Goal: Information Seeking & Learning: Learn about a topic

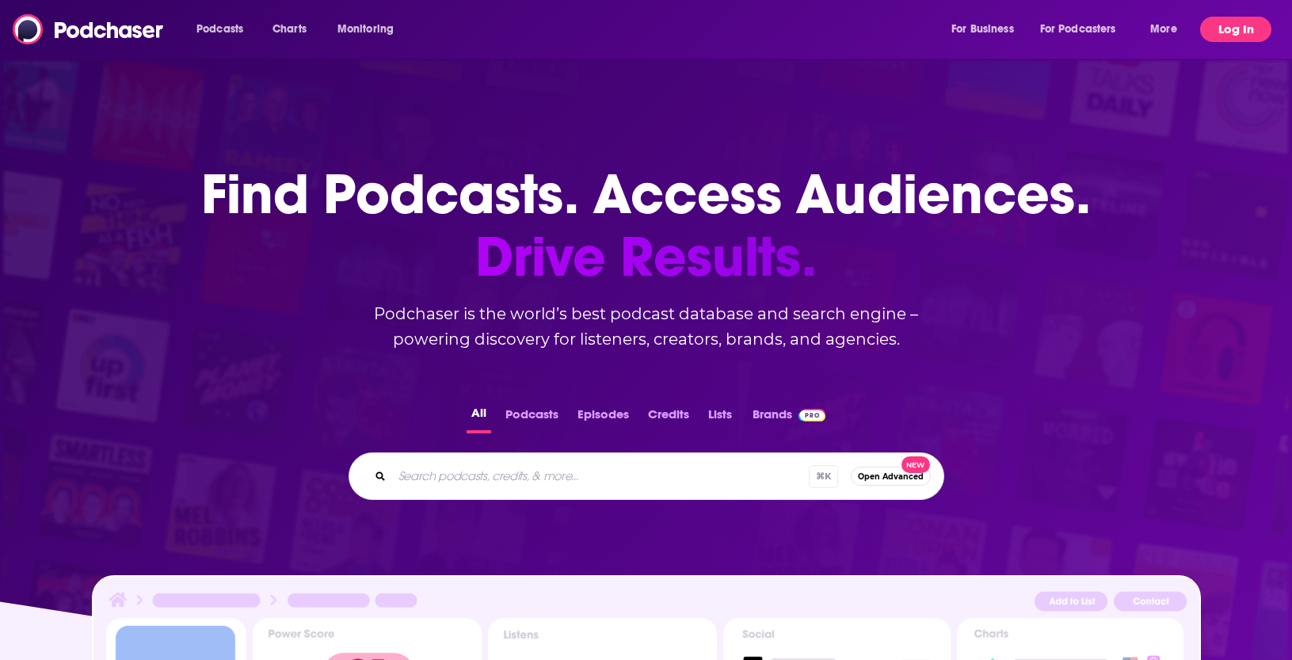
click at [1246, 33] on button "Log In" at bounding box center [1235, 29] width 71 height 25
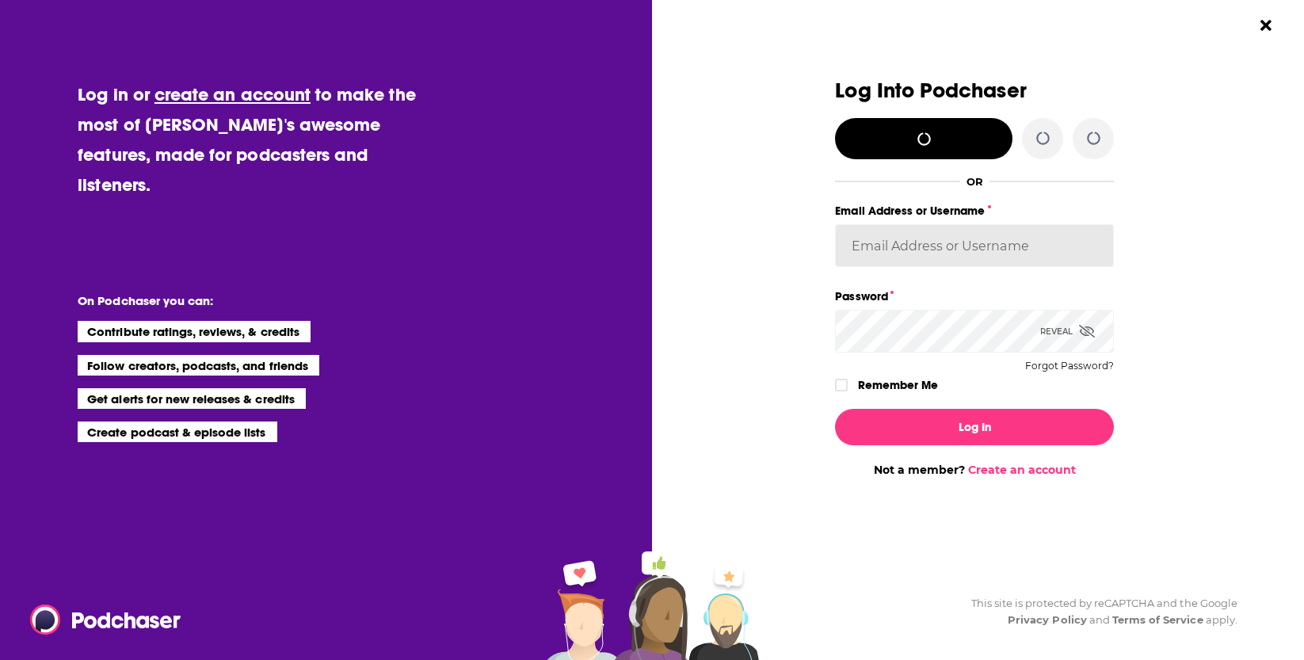
type input "agarland1"
click at [883, 382] on label "Remember Me" at bounding box center [898, 385] width 80 height 21
click at [846, 392] on input "rememberMe" at bounding box center [842, 392] width 10 height 0
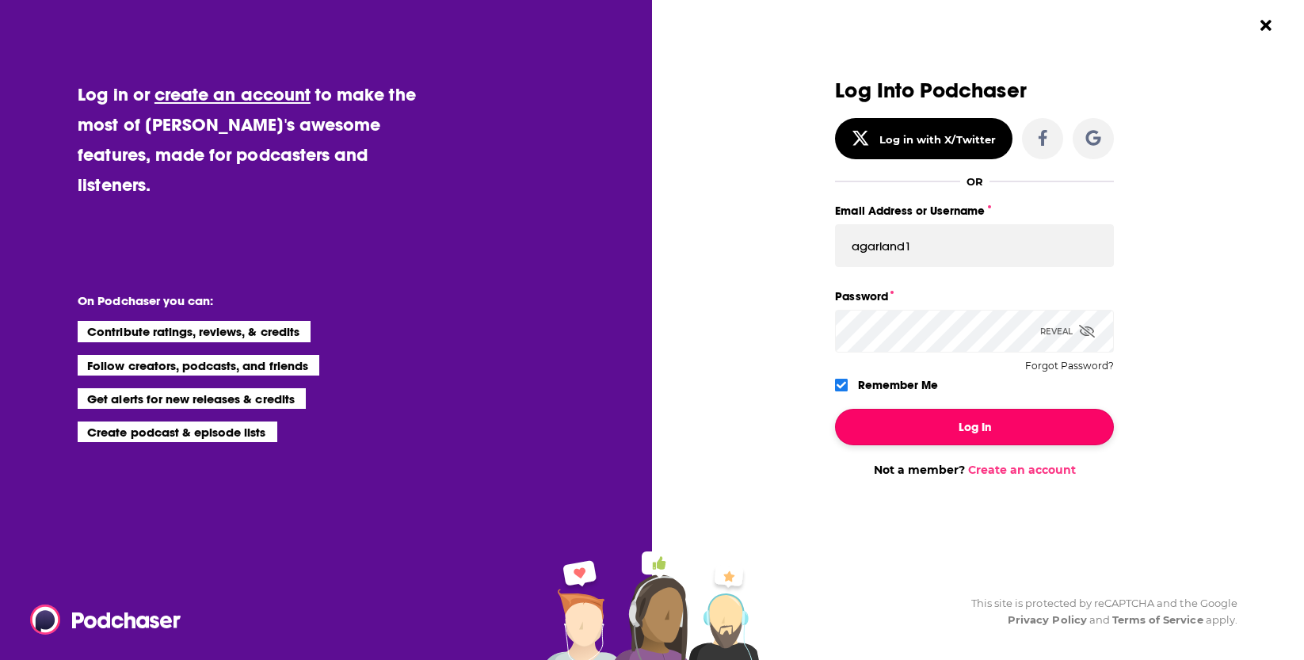
click at [912, 425] on button "Log In" at bounding box center [974, 427] width 279 height 36
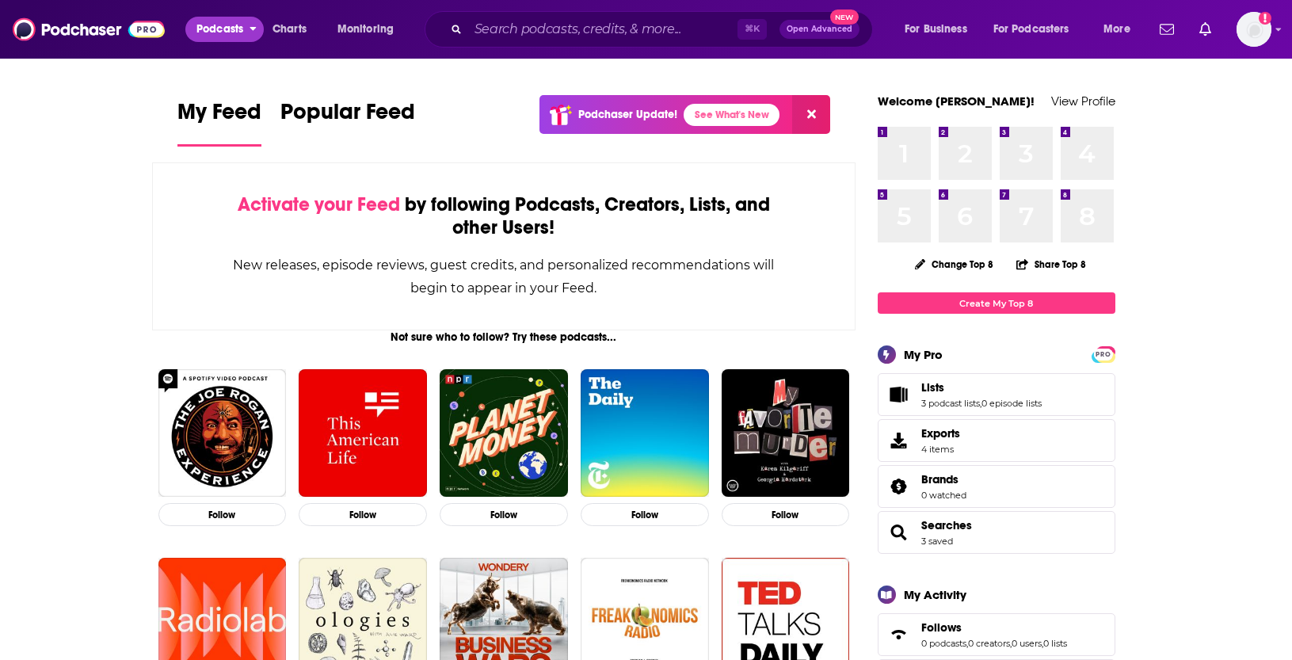
click at [255, 29] on icon "open menu" at bounding box center [253, 26] width 7 height 11
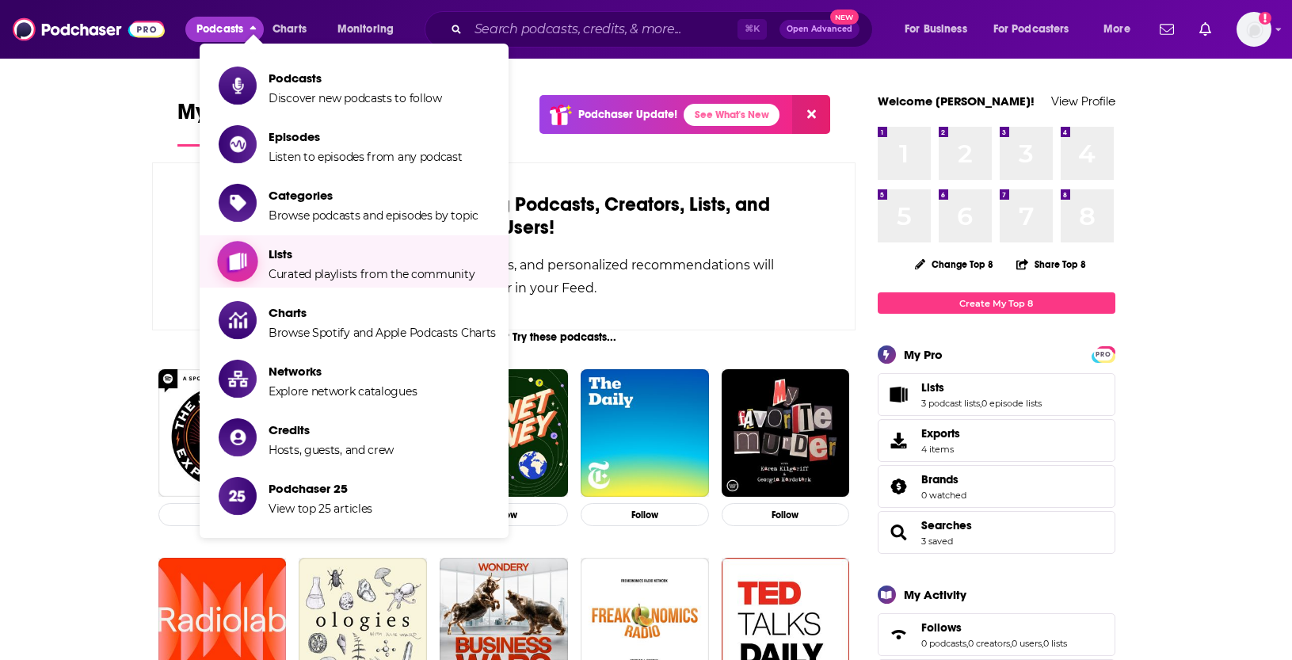
click at [436, 267] on span "Curated playlists from the community" at bounding box center [372, 274] width 206 height 14
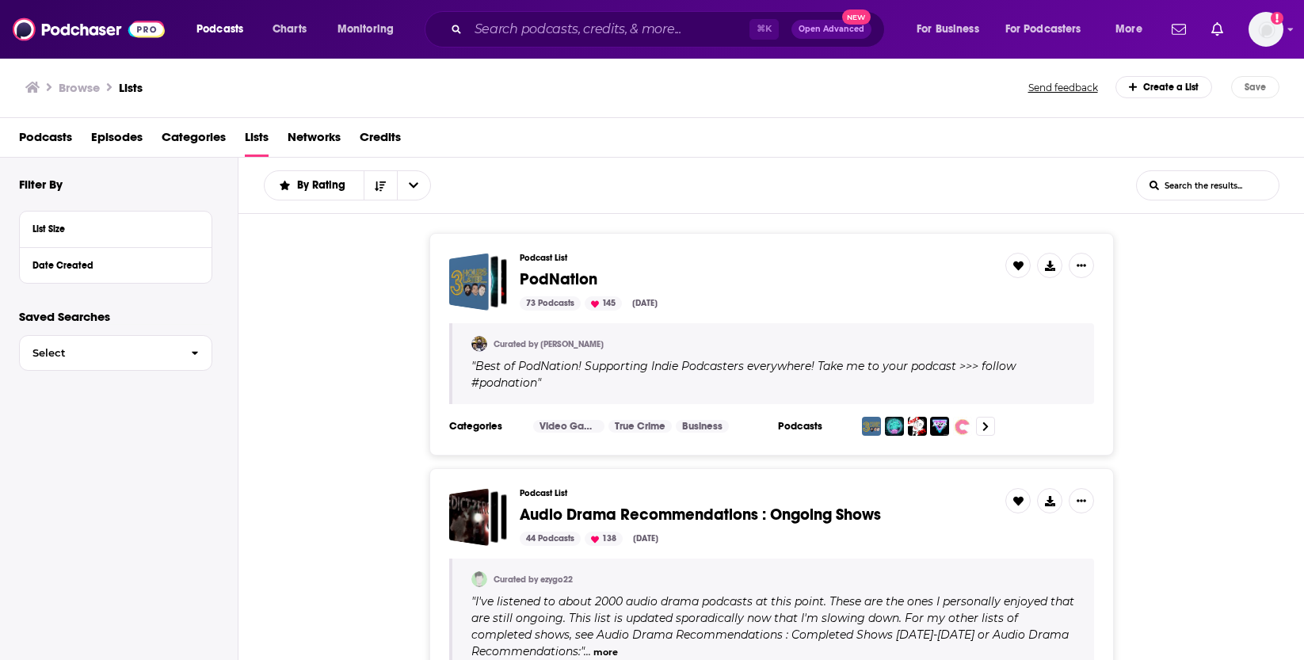
click at [201, 136] on span "Categories" at bounding box center [194, 140] width 64 height 32
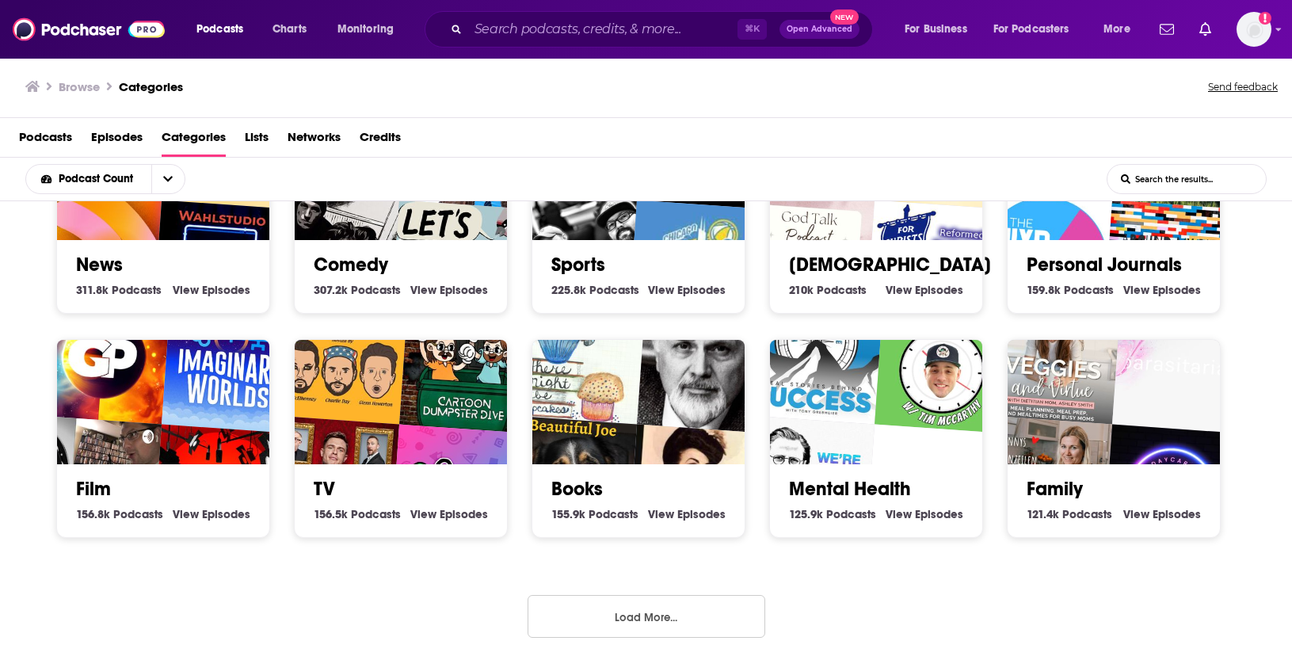
scroll to position [3, 0]
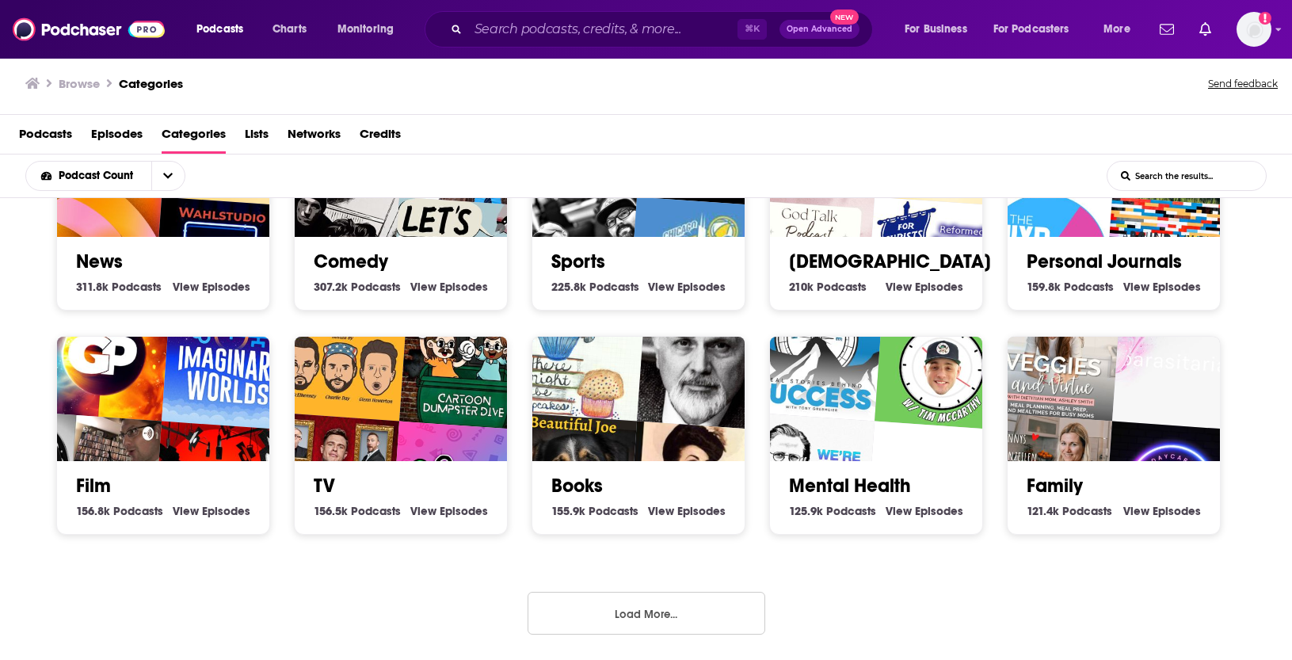
click at [628, 606] on button "Load More..." at bounding box center [647, 613] width 238 height 43
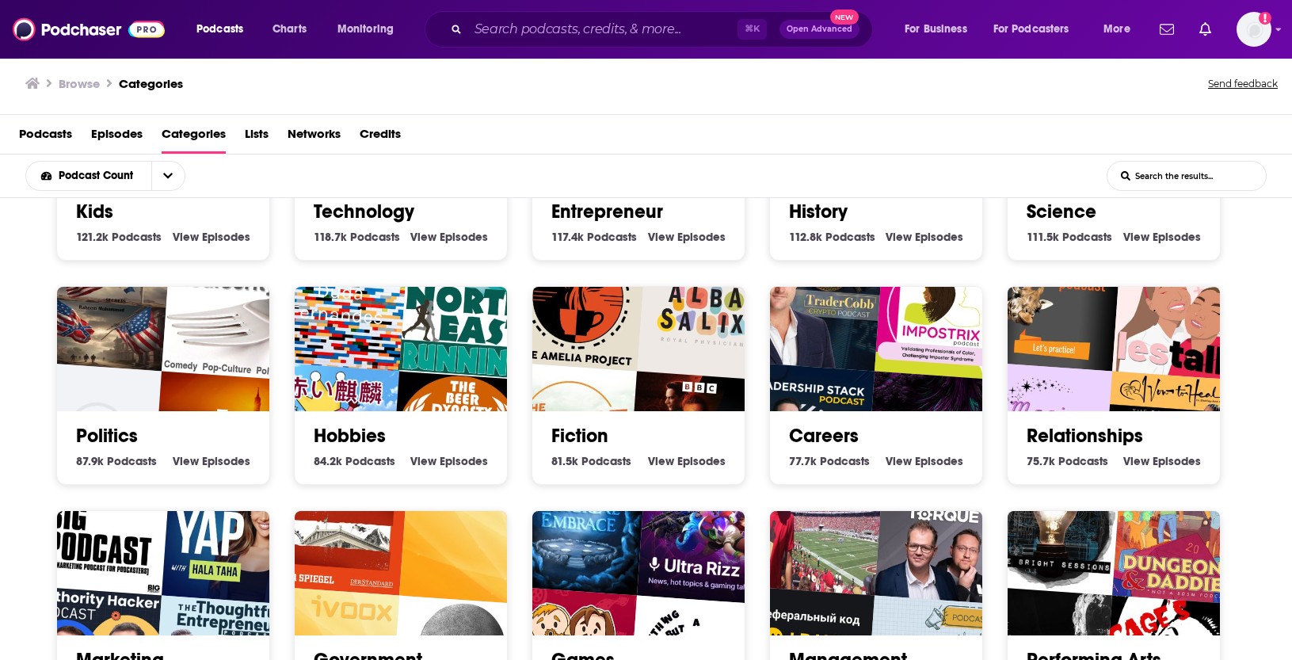
scroll to position [1076, 0]
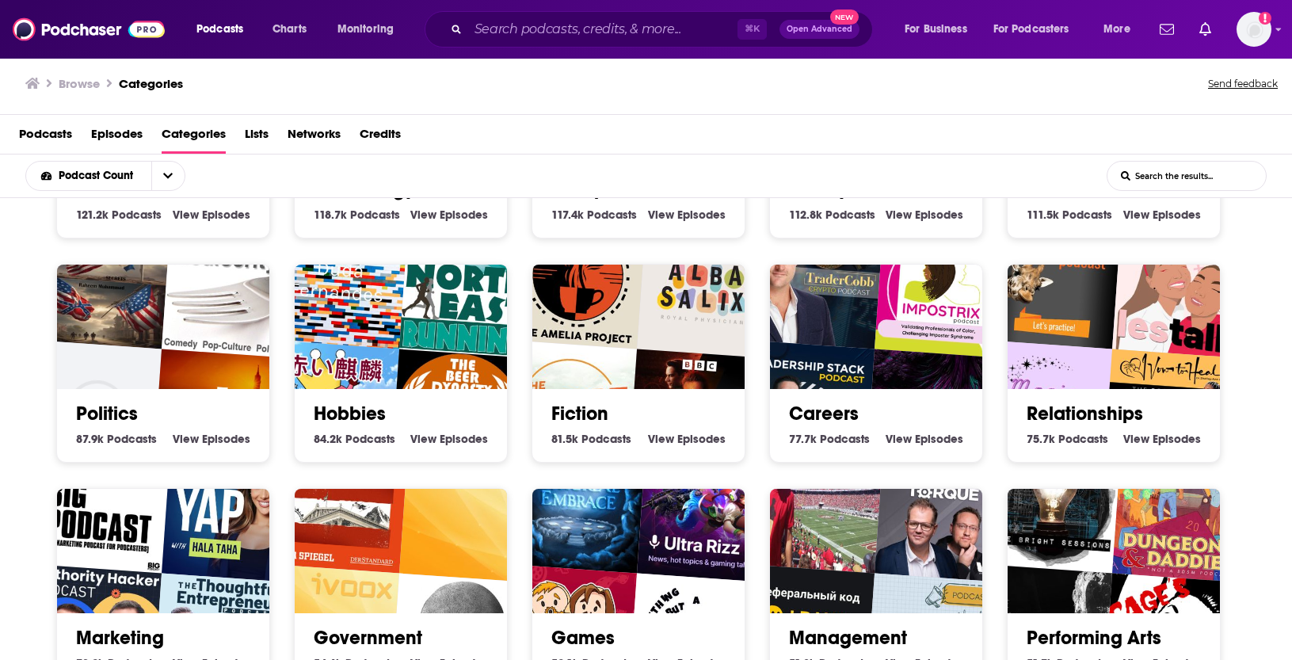
click at [134, 421] on link "Politics" at bounding box center [107, 414] width 62 height 24
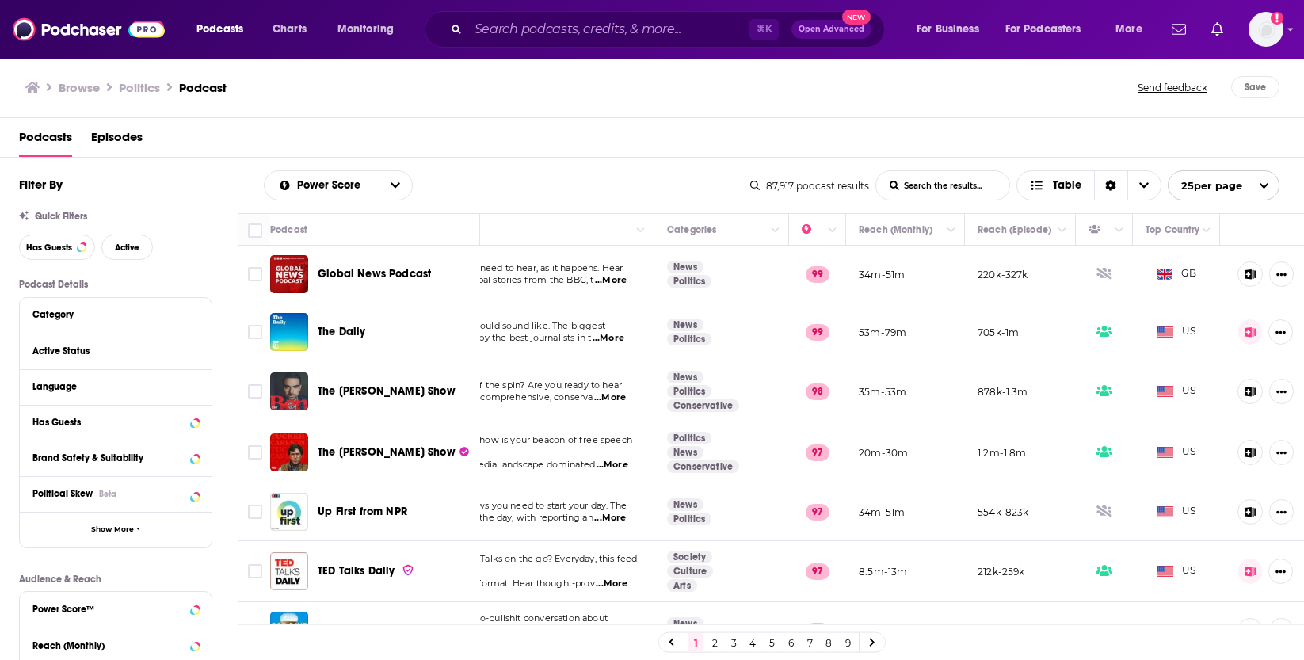
scroll to position [0, 137]
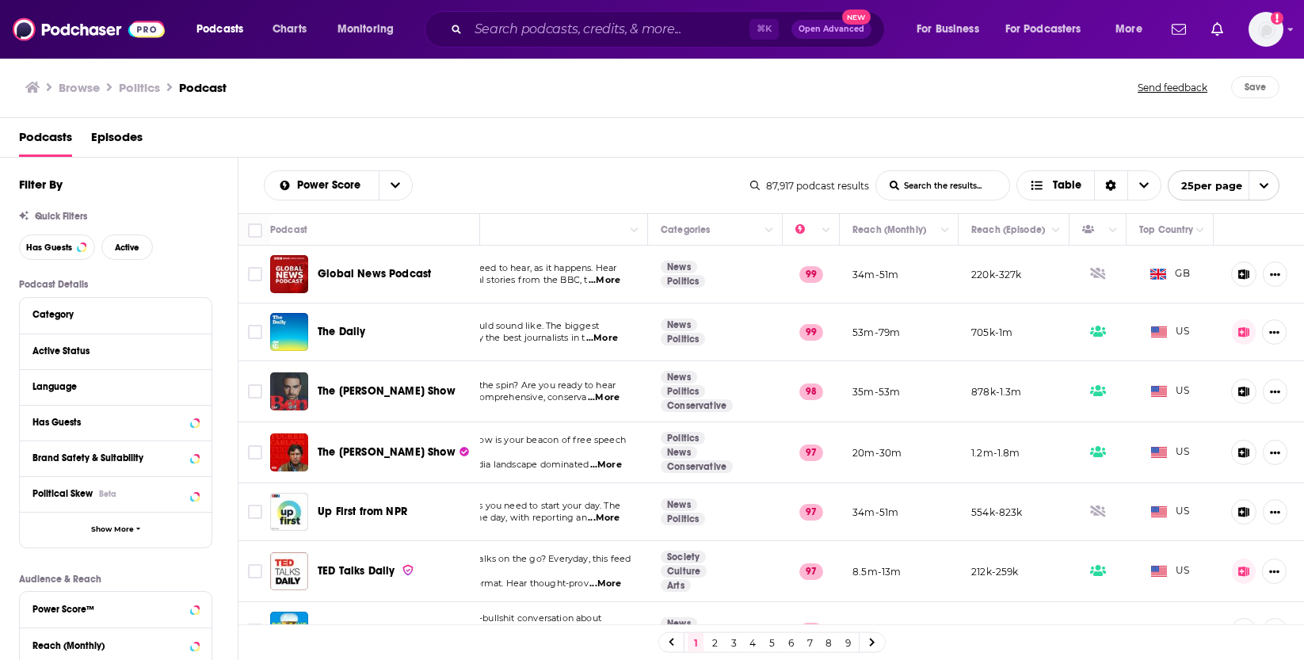
click at [1256, 250] on td at bounding box center [1259, 275] width 91 height 58
click at [1270, 276] on icon "Show More Button" at bounding box center [1275, 274] width 10 height 10
click at [1223, 234] on th at bounding box center [1259, 230] width 91 height 32
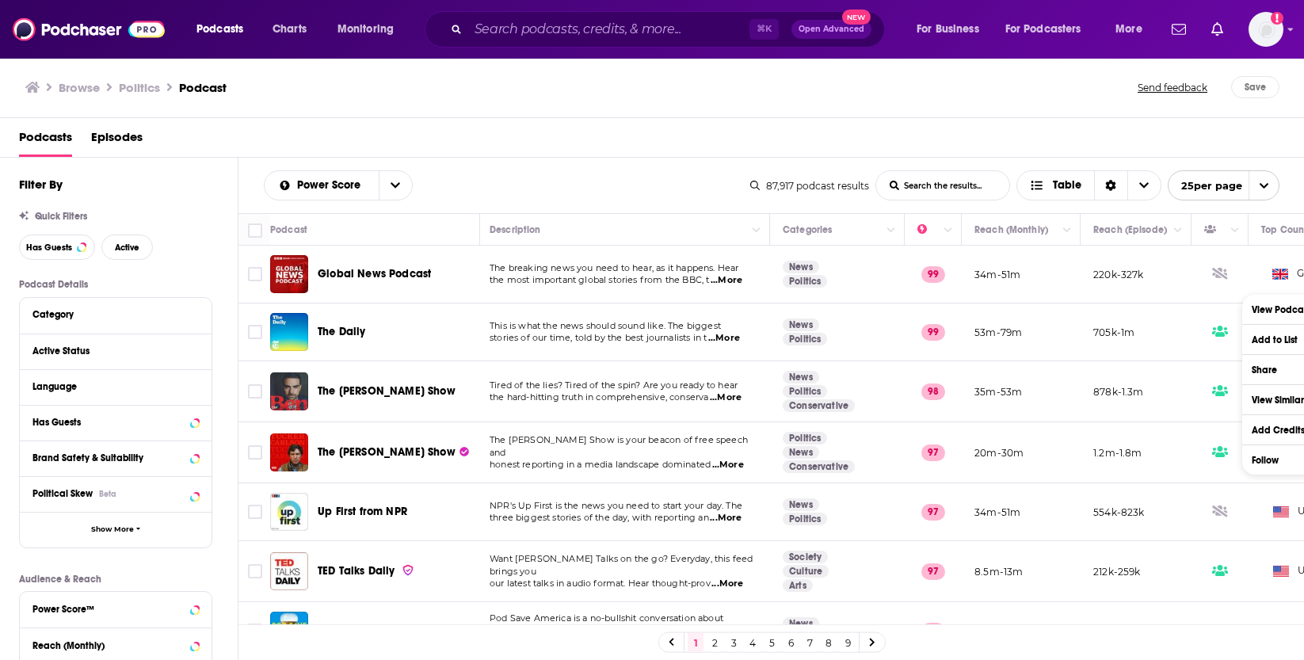
scroll to position [0, 0]
drag, startPoint x: 681, startPoint y: 624, endPoint x: 459, endPoint y: 599, distance: 223.2
click at [459, 599] on div "Podcast Description Categories Reach (Monthly) Reach (Episode) Top Country Glob…" at bounding box center [771, 437] width 1066 height 448
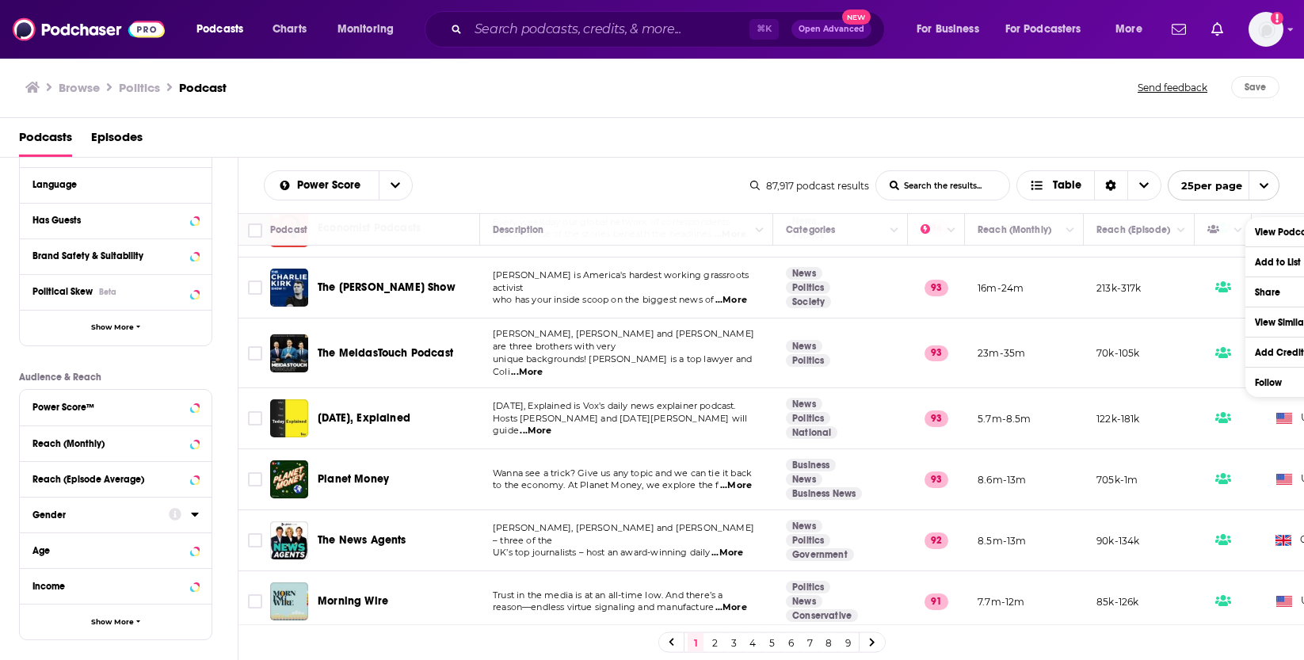
scroll to position [208, 0]
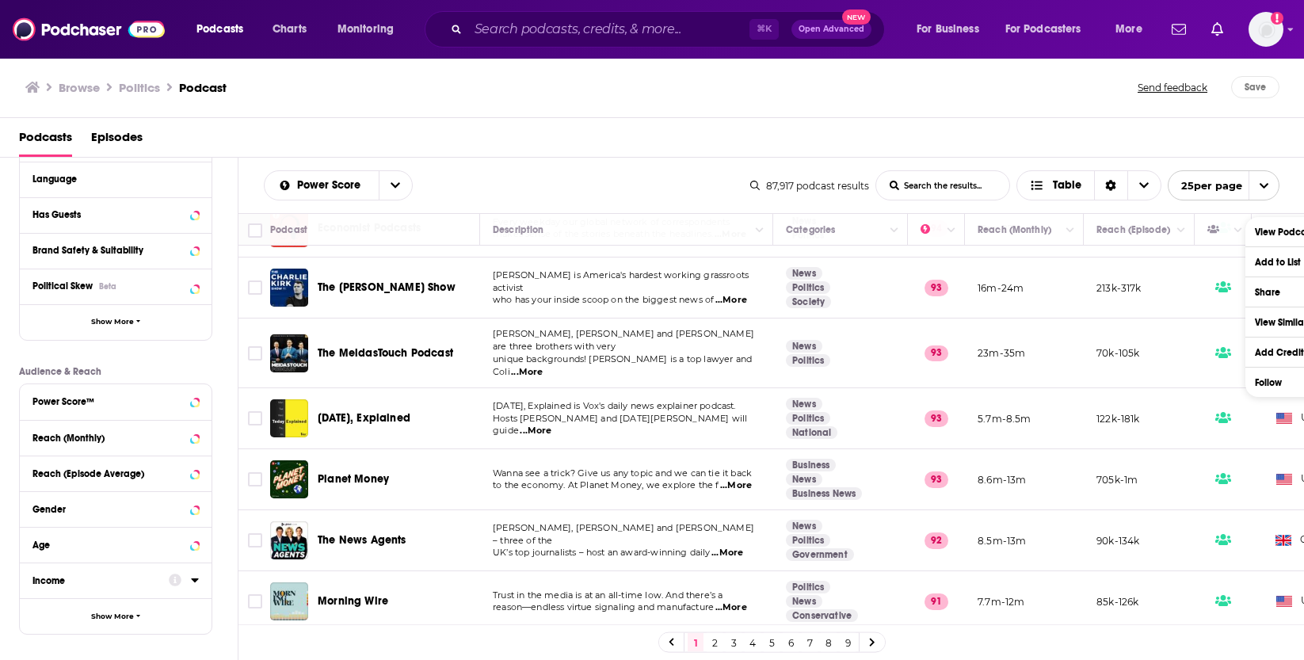
click at [197, 580] on icon at bounding box center [195, 580] width 8 height 13
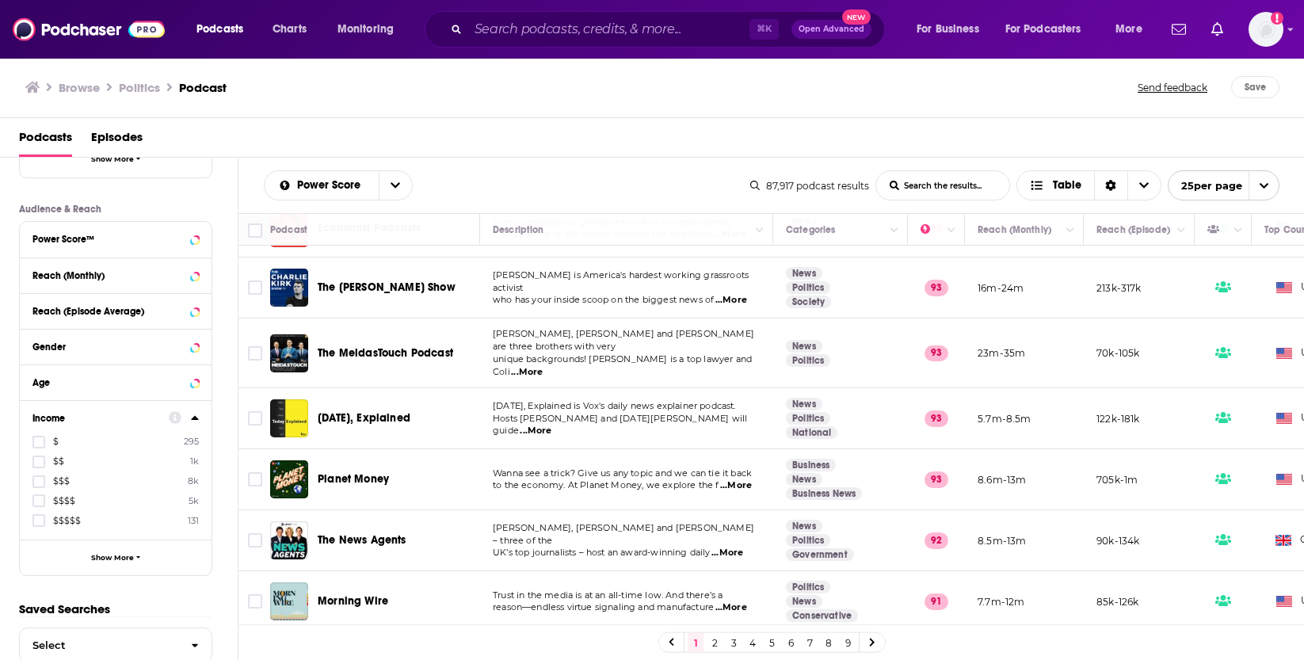
scroll to position [403, 0]
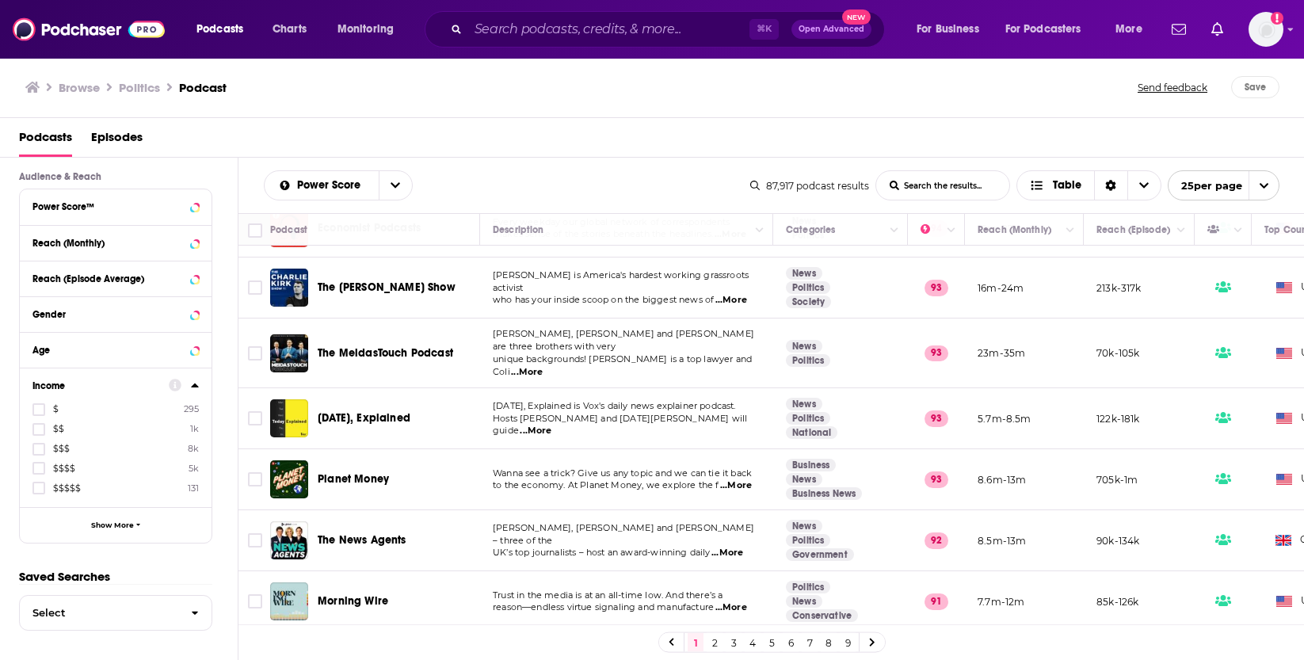
click at [64, 487] on span "$$$$$" at bounding box center [67, 488] width 28 height 11
click at [39, 493] on input "multiSelectOption-income-tier-4-4" at bounding box center [39, 493] width 0 height 0
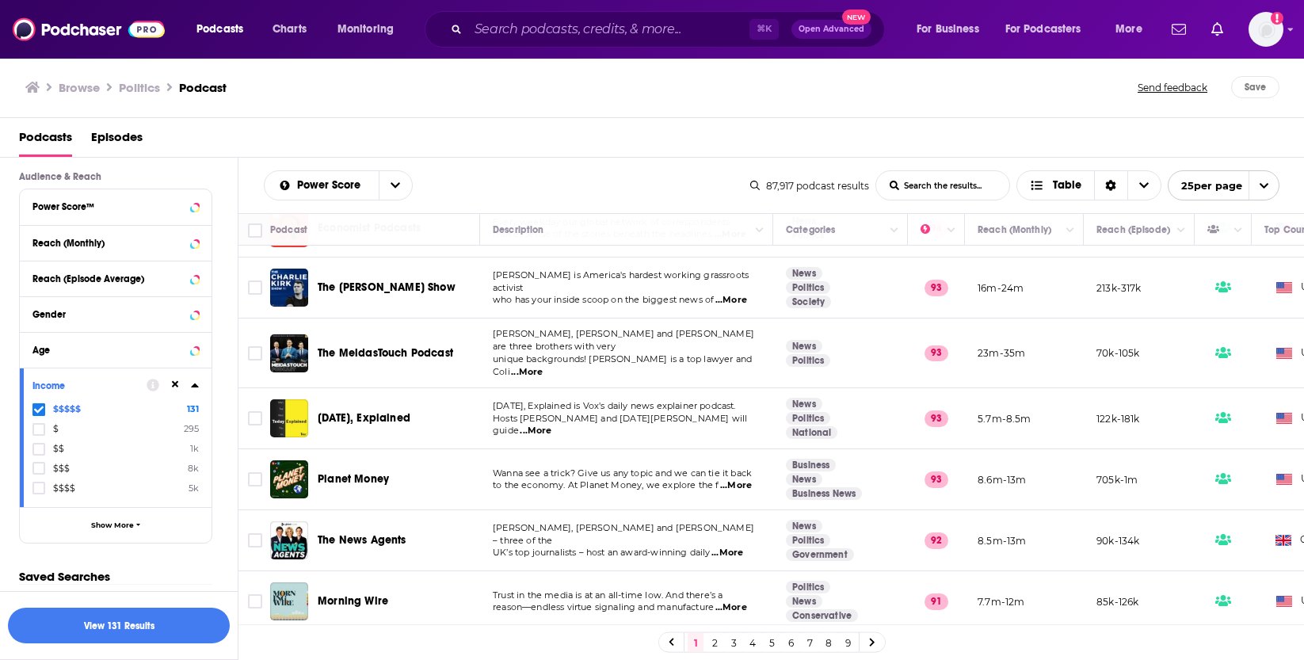
click at [64, 411] on span "$$$$$" at bounding box center [67, 408] width 28 height 11
click at [39, 413] on input "multiSelectOption-income-tier-4-0" at bounding box center [39, 413] width 0 height 0
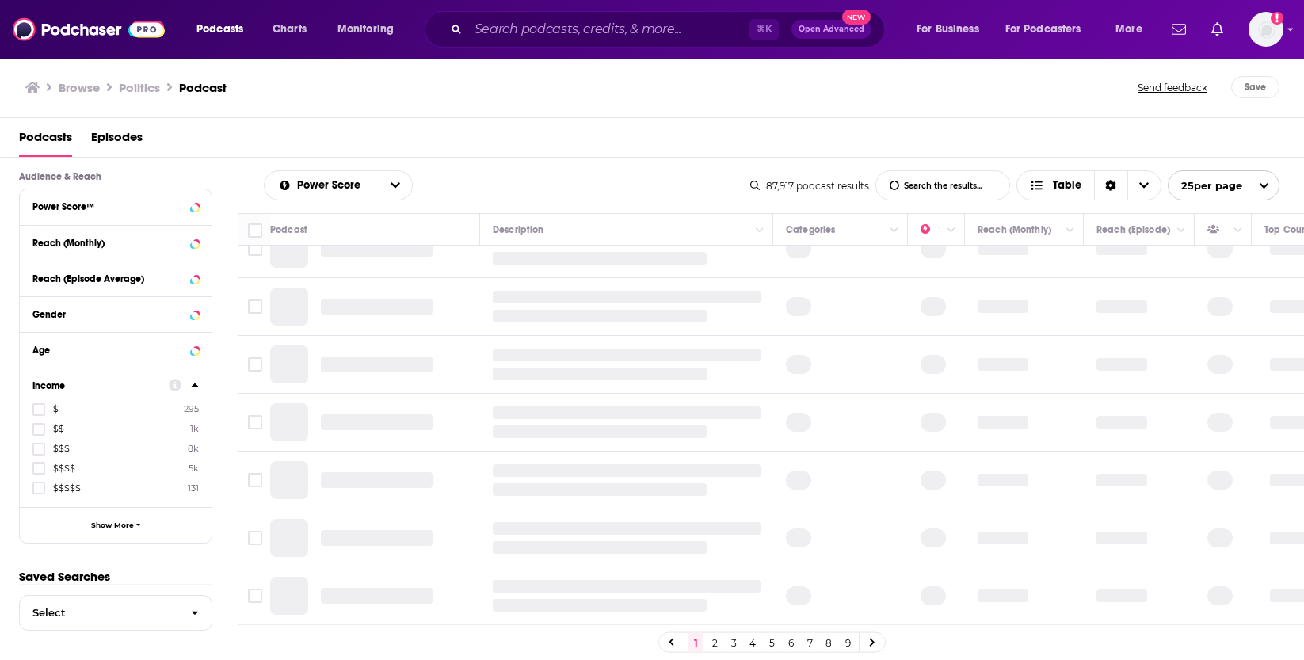
click at [195, 383] on icon at bounding box center [195, 385] width 8 height 13
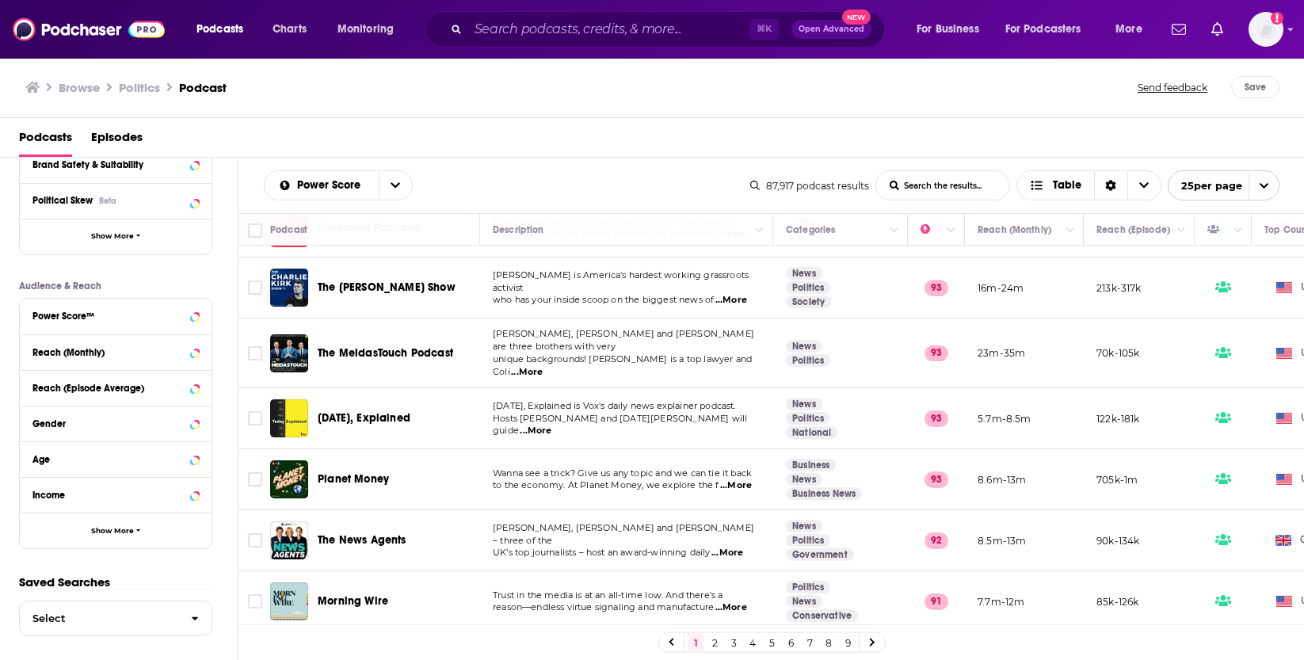
scroll to position [292, 0]
click at [177, 387] on icon at bounding box center [175, 388] width 13 height 13
click at [199, 391] on div "Reach (Episode Average)" at bounding box center [116, 389] width 192 height 36
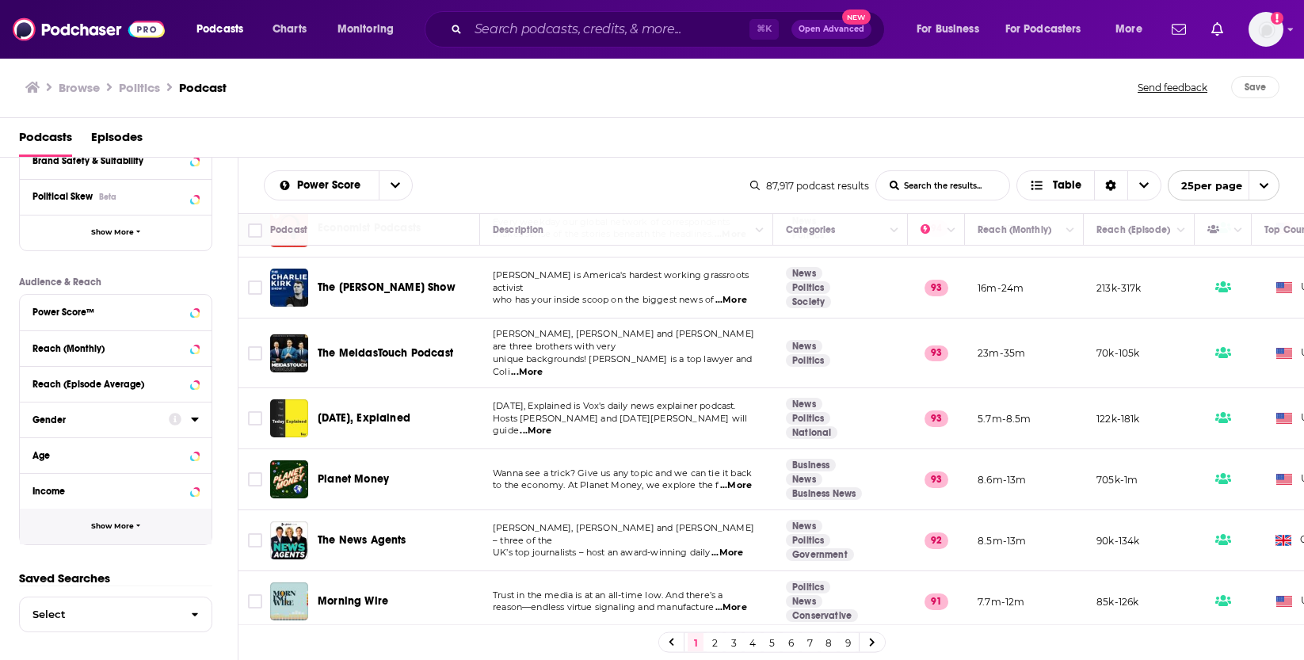
scroll to position [299, 0]
click at [124, 521] on span "Show More" at bounding box center [112, 525] width 43 height 9
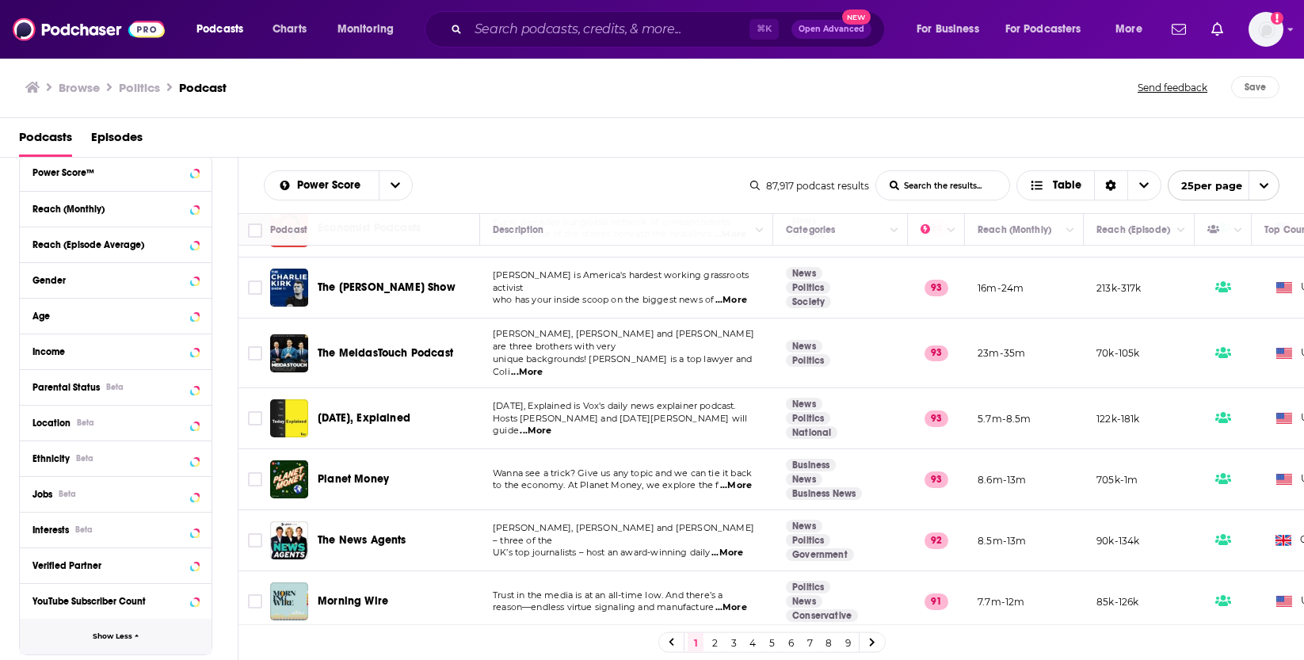
scroll to position [445, 0]
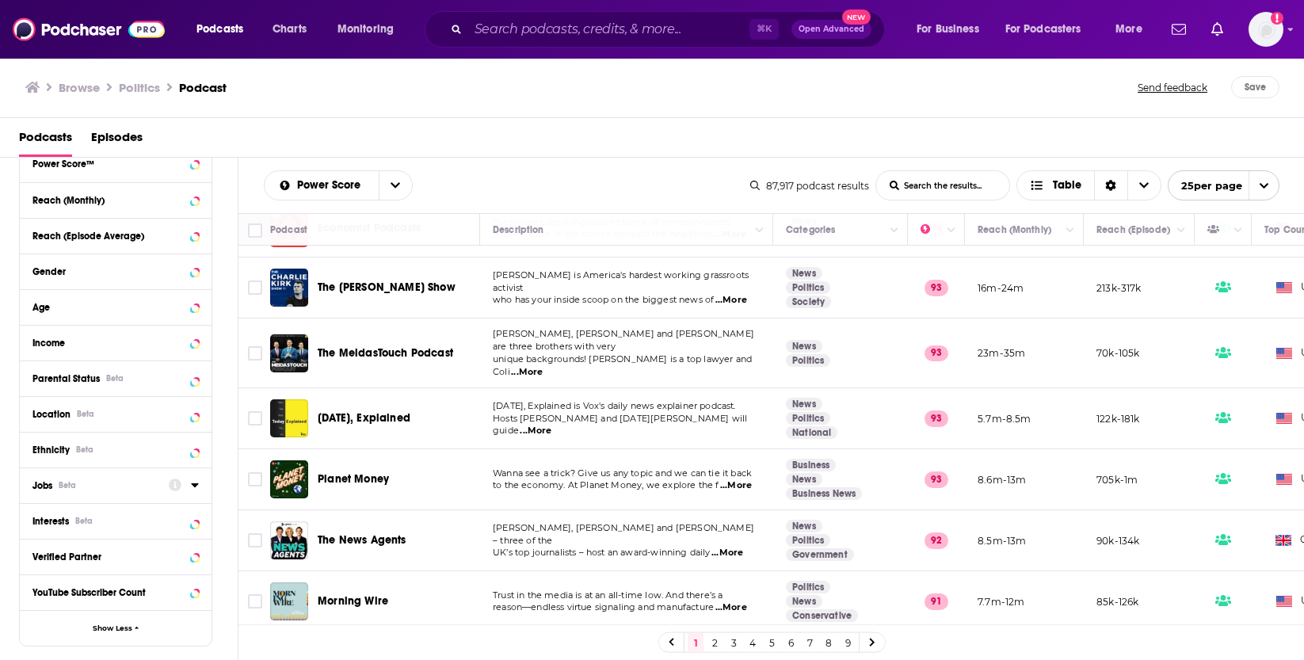
click at [135, 486] on div "Jobs Beta" at bounding box center [95, 485] width 126 height 11
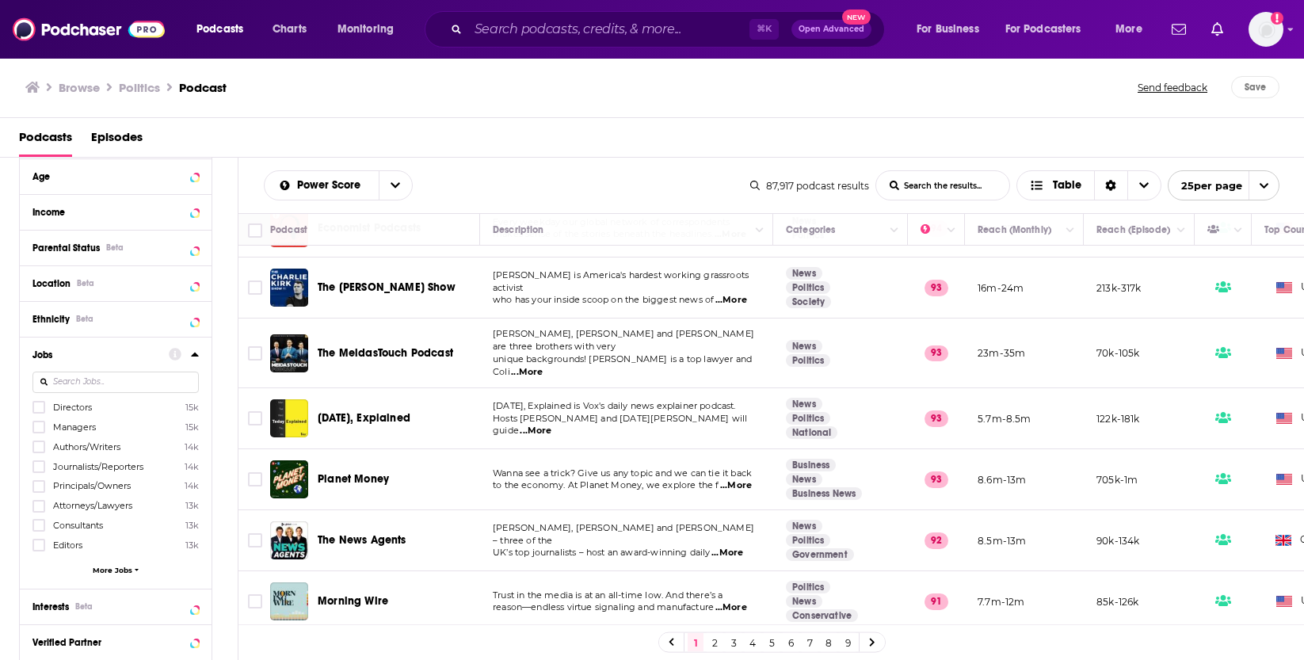
scroll to position [593, 0]
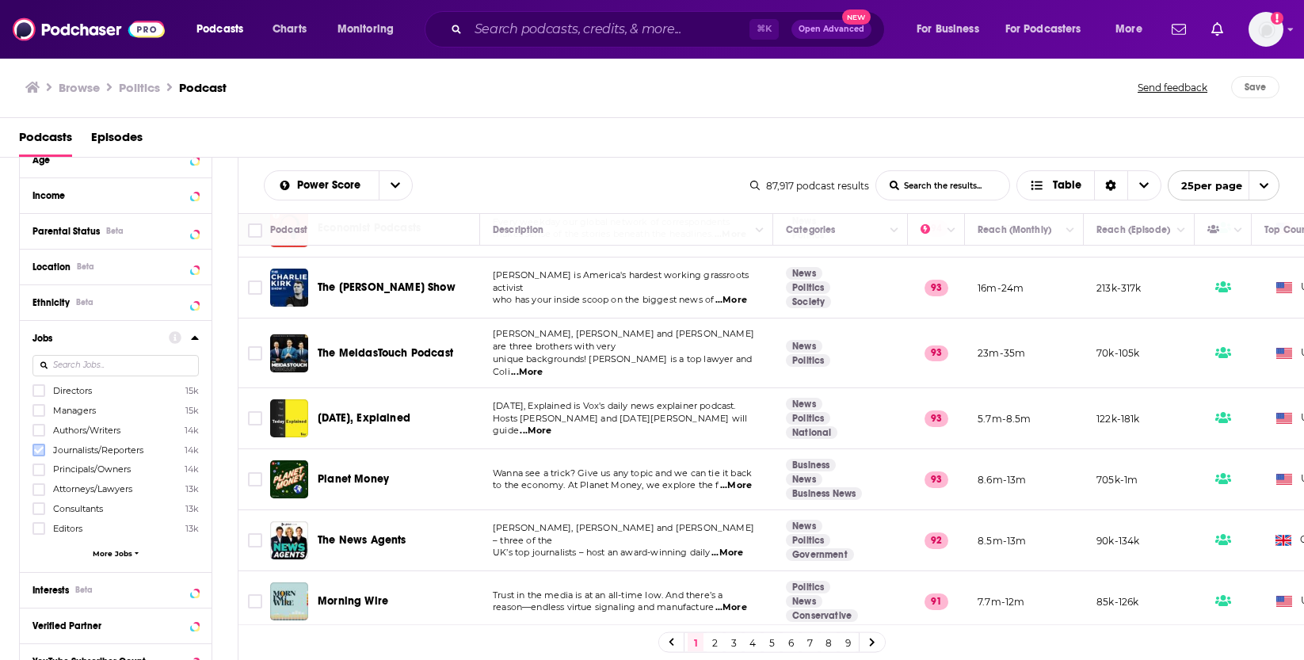
click at [37, 454] on icon at bounding box center [39, 450] width 10 height 10
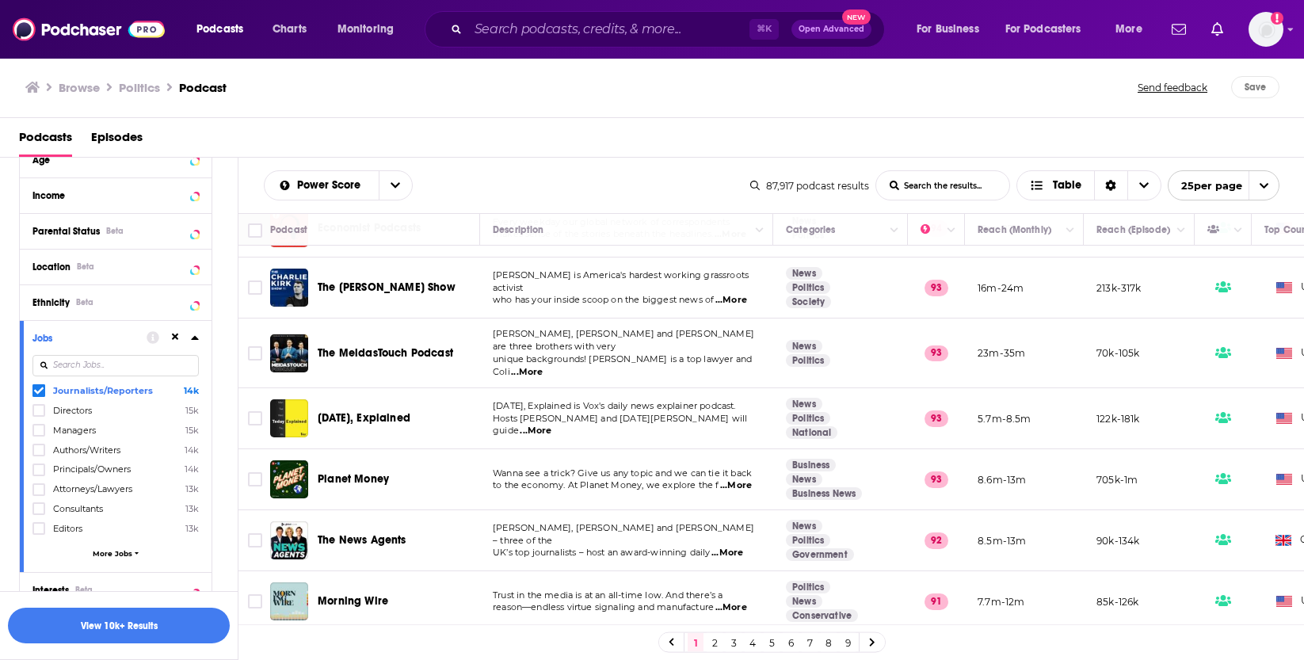
click at [119, 553] on span "More Jobs" at bounding box center [113, 553] width 40 height 9
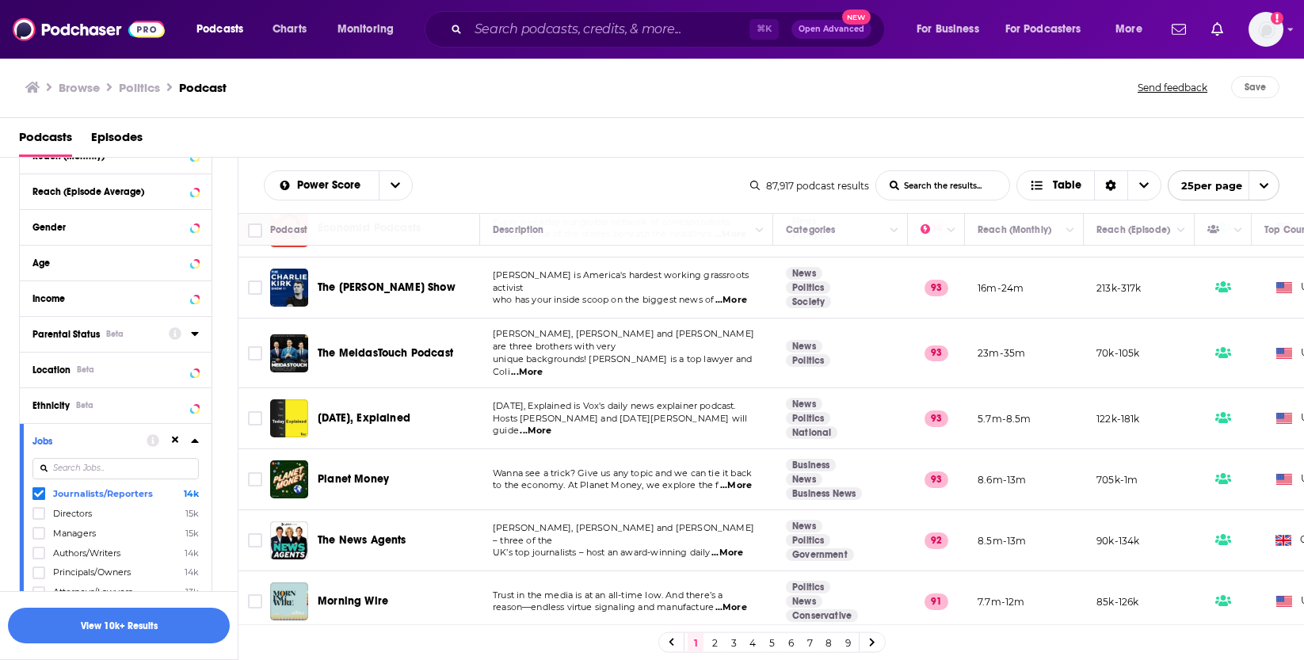
scroll to position [505, 0]
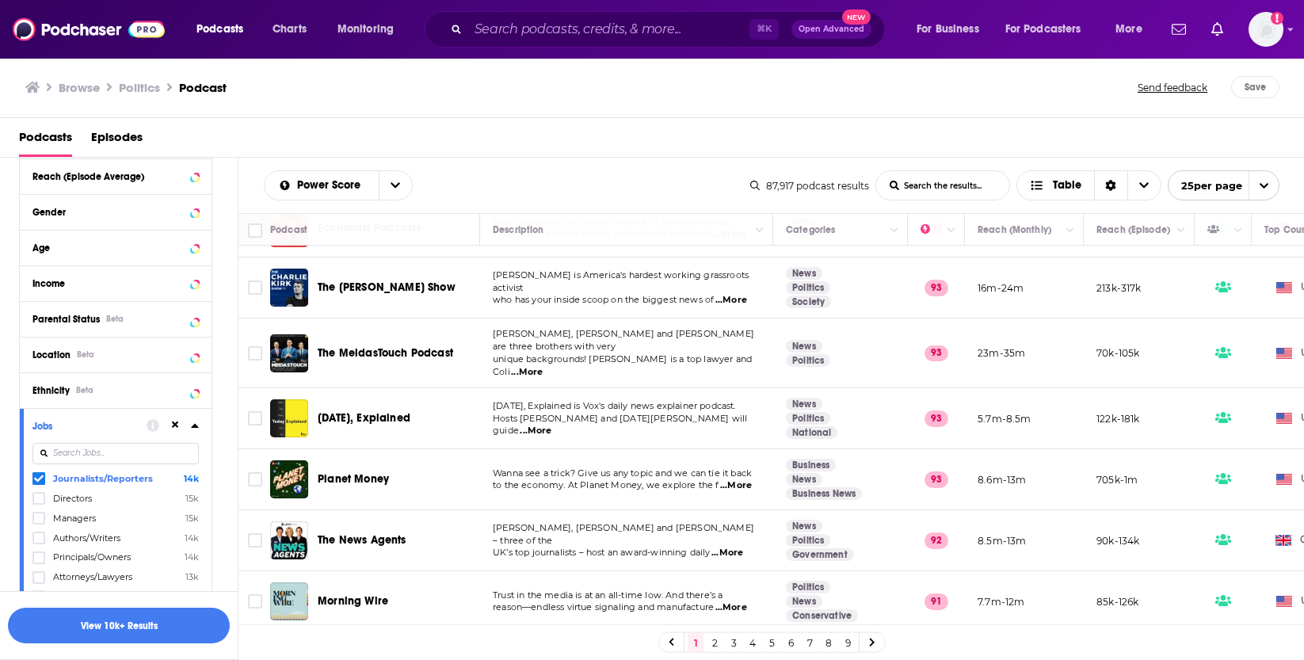
click at [138, 446] on input at bounding box center [115, 453] width 166 height 21
type input "g"
type input "n"
type input "ceo"
click at [105, 479] on span "CEOs/Managing Directors" at bounding box center [109, 478] width 112 height 11
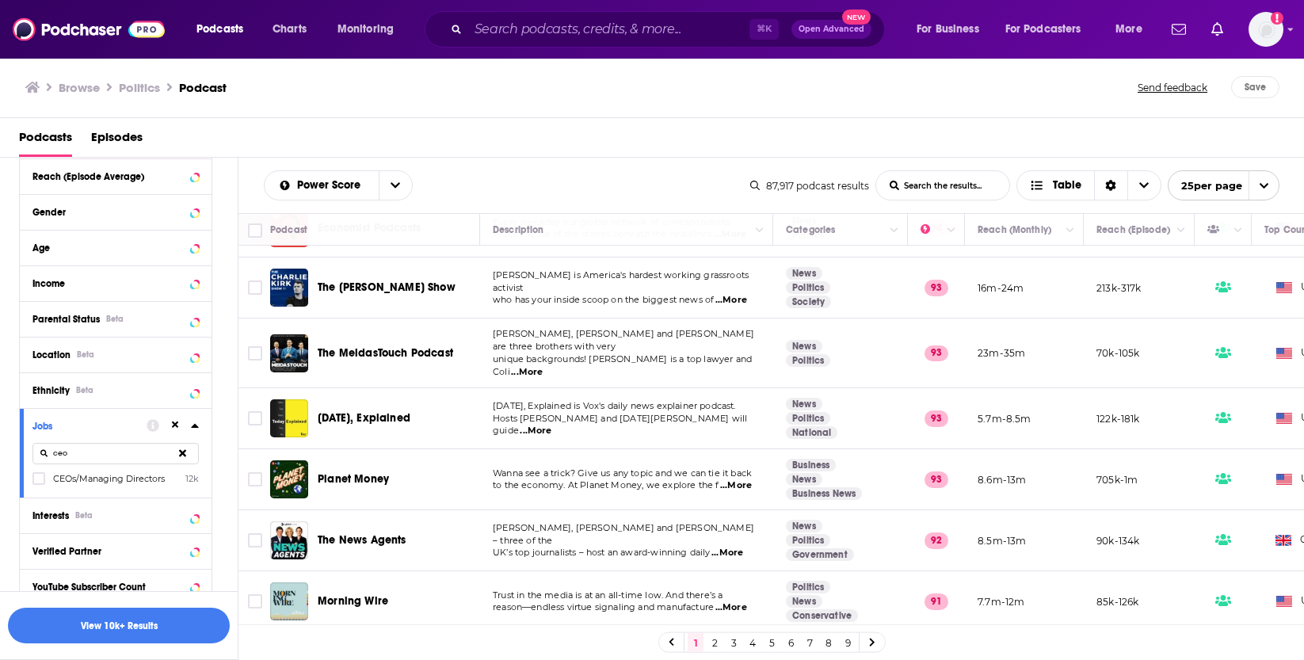
click at [39, 483] on input "multiSelectOption-ceos/managingdirectors-0" at bounding box center [39, 483] width 0 height 0
click at [182, 452] on icon at bounding box center [182, 453] width 7 height 7
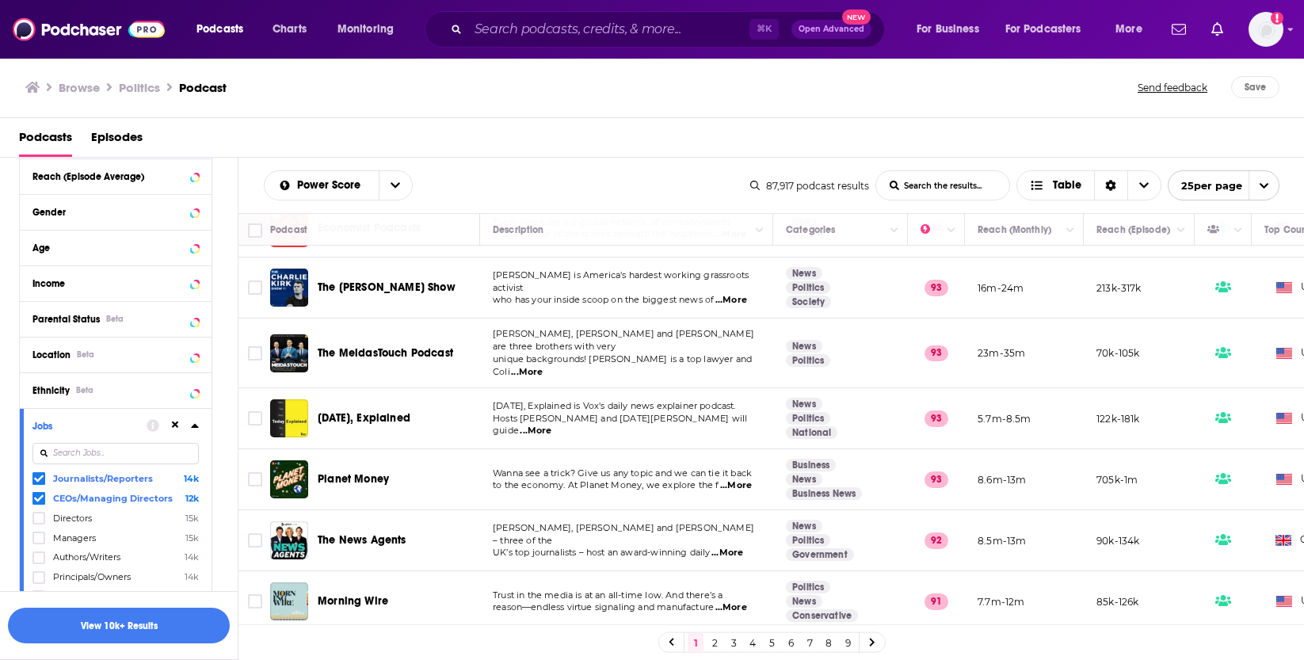
click at [109, 453] on input at bounding box center [115, 453] width 166 height 21
type input "p"
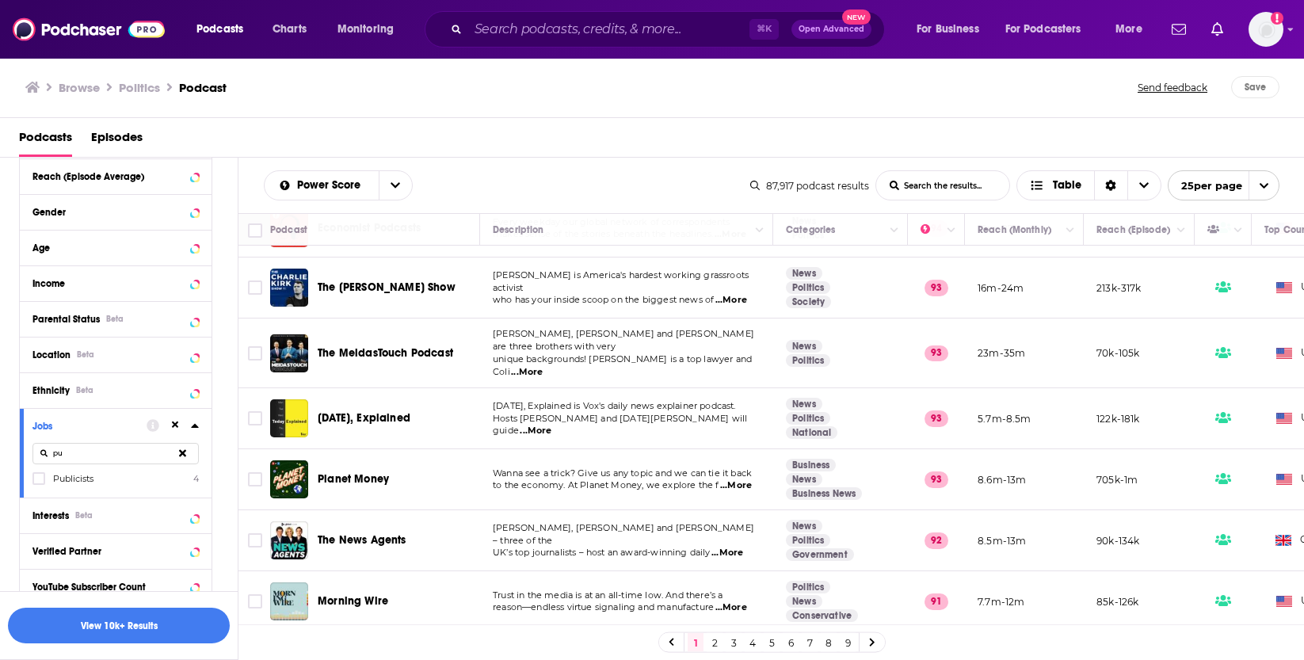
type input "p"
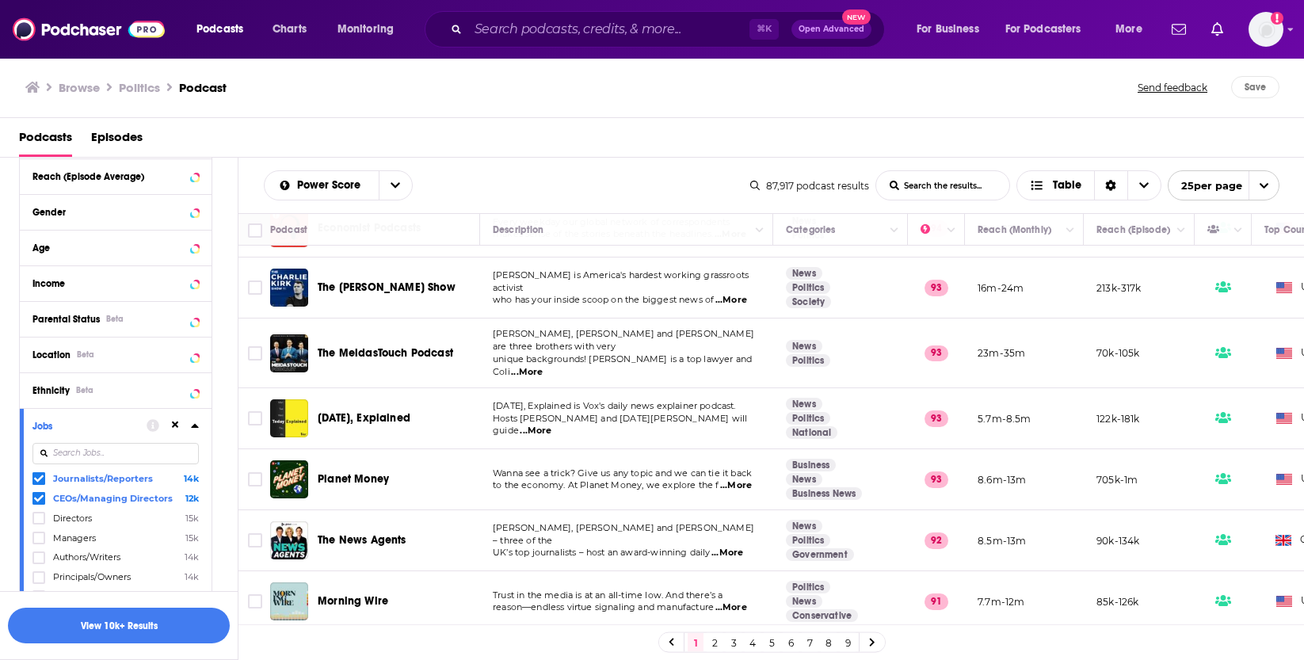
click at [196, 424] on icon at bounding box center [195, 425] width 8 height 13
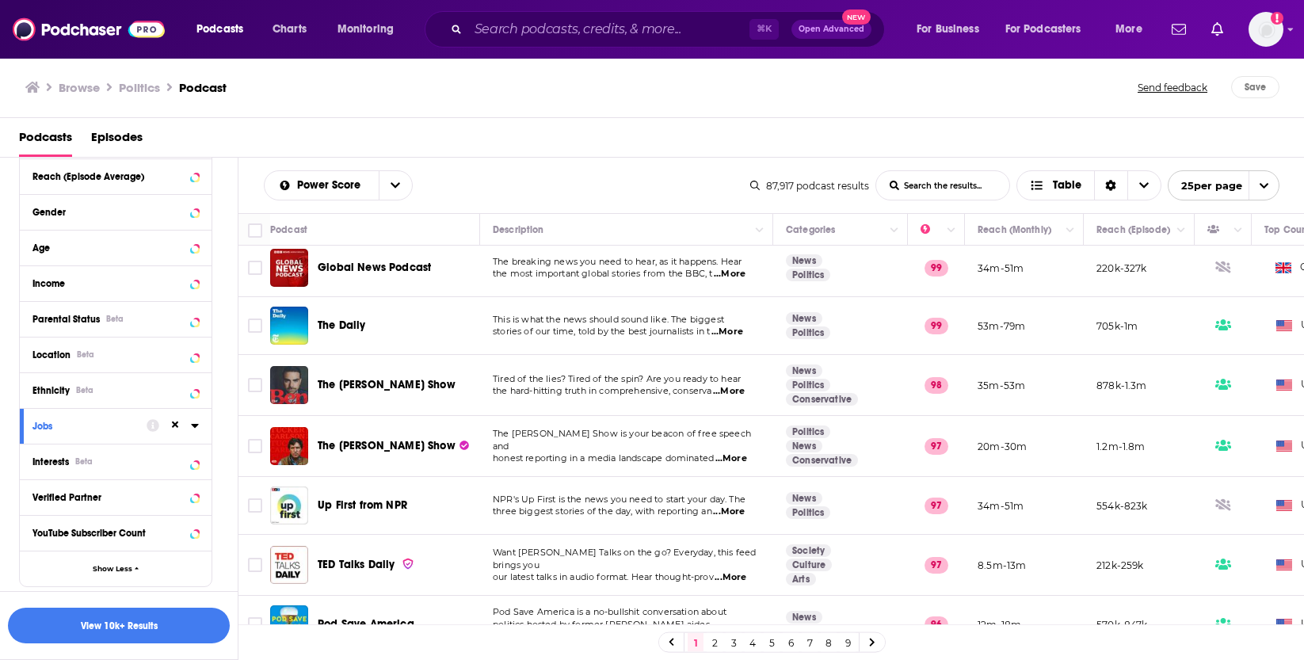
scroll to position [0, 0]
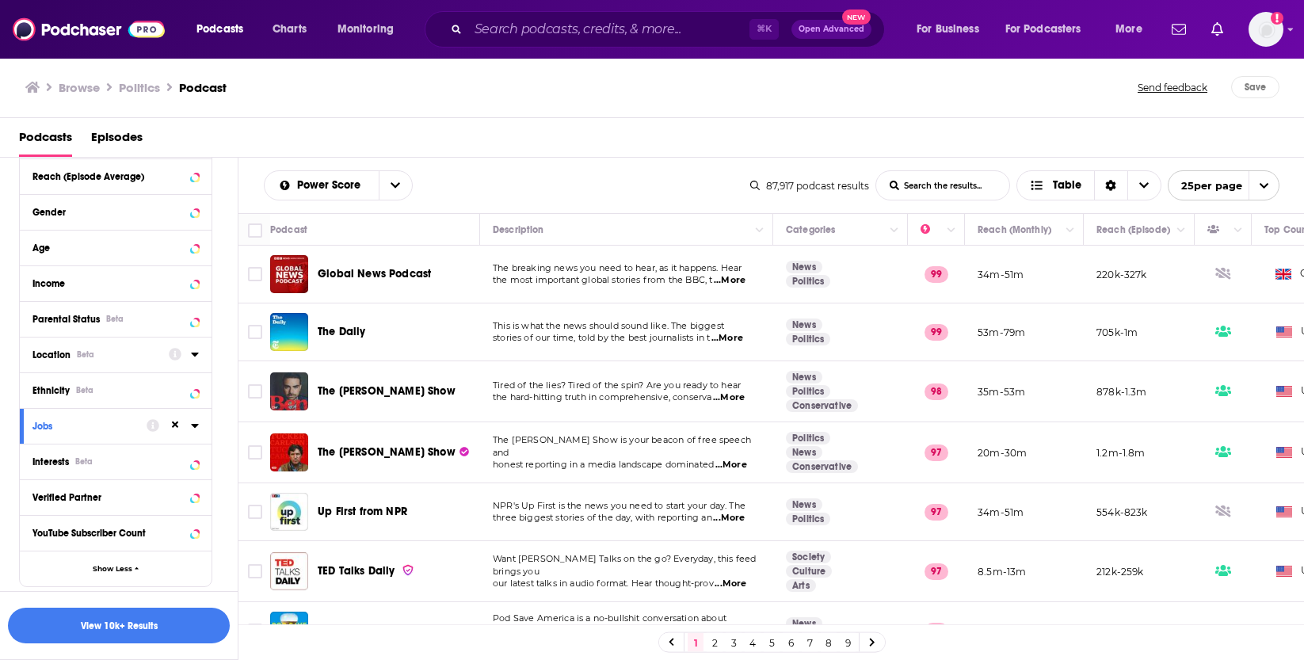
click at [110, 353] on div "Location Beta" at bounding box center [95, 354] width 126 height 11
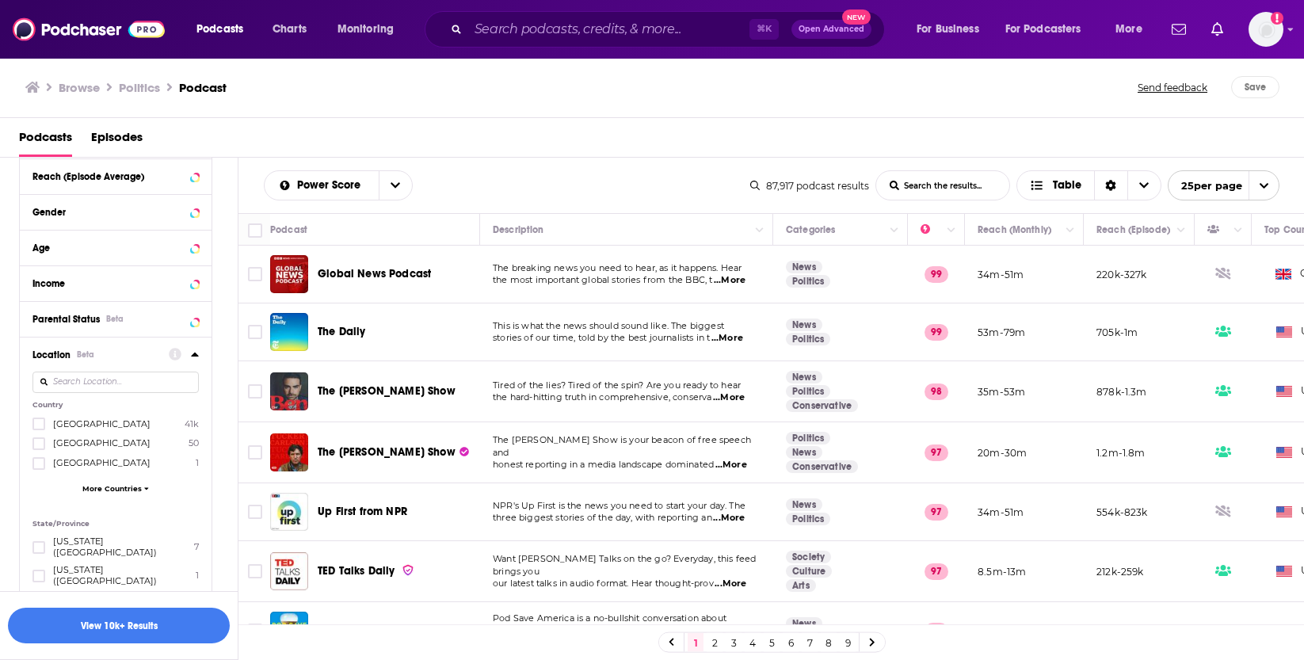
click at [97, 424] on span "[GEOGRAPHIC_DATA]" at bounding box center [101, 423] width 97 height 11
click at [39, 429] on input "multiSelectOption-unitedstates-0" at bounding box center [39, 429] width 0 height 0
click at [165, 631] on button "View 10k+ Results" at bounding box center [119, 626] width 222 height 36
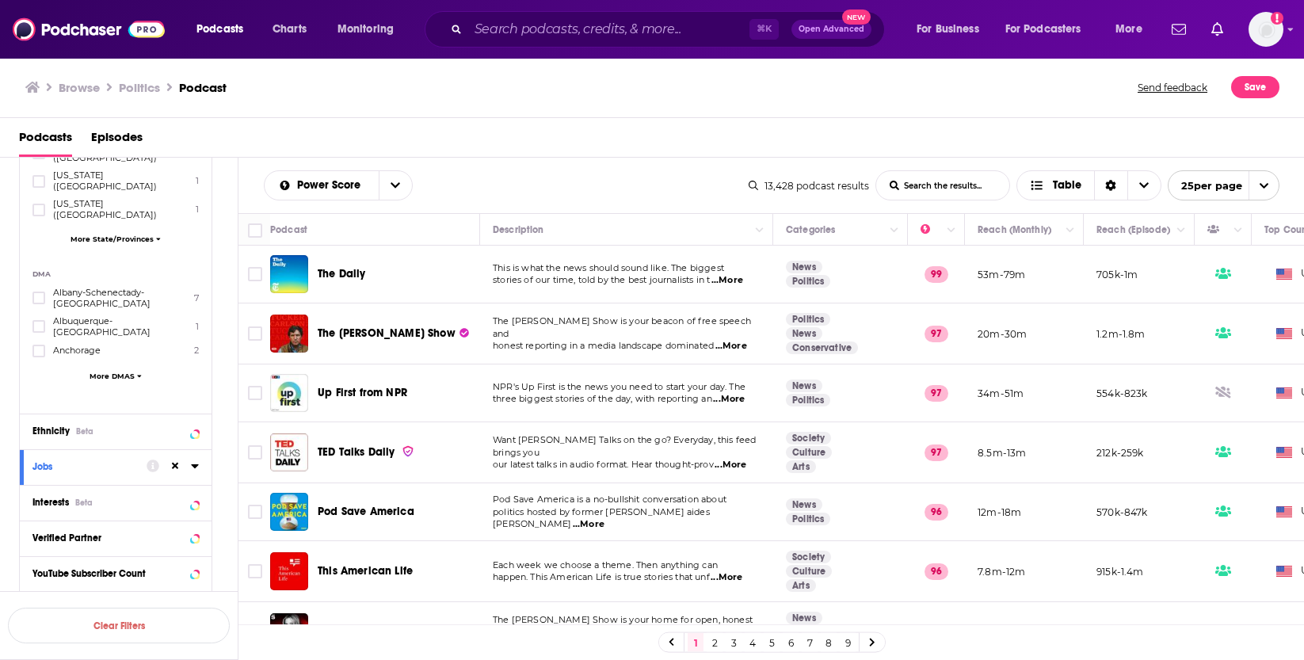
scroll to position [911, 0]
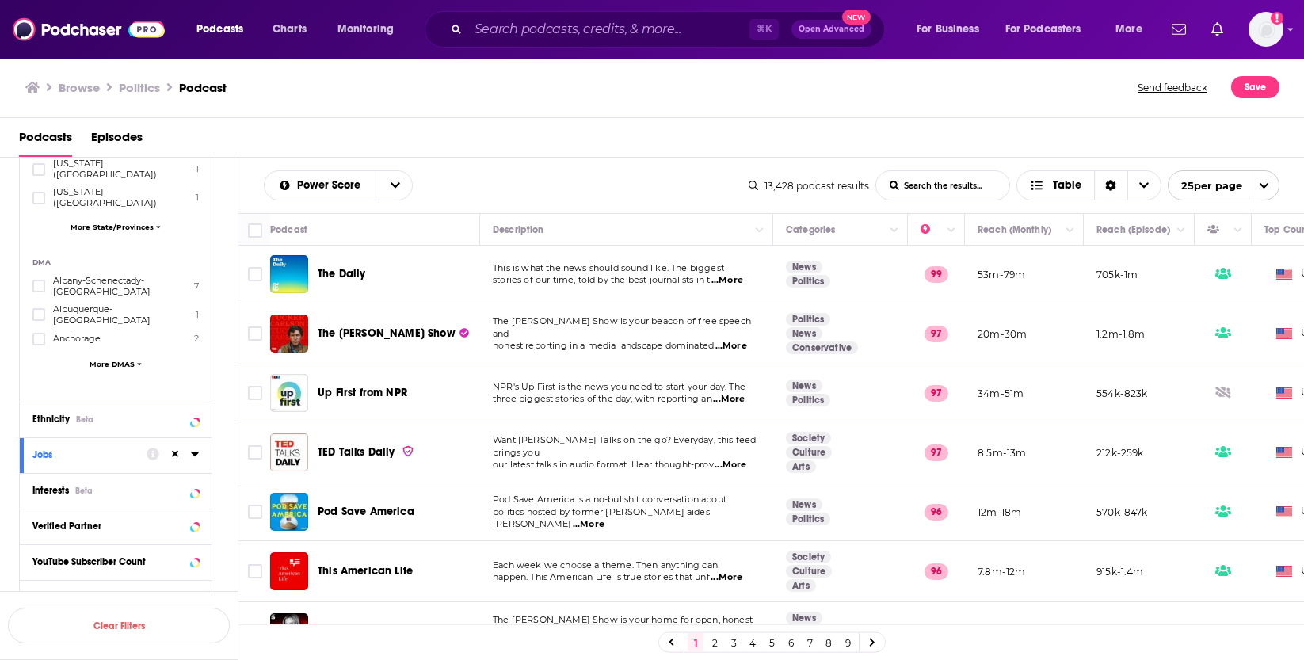
click at [193, 452] on icon at bounding box center [194, 454] width 7 height 4
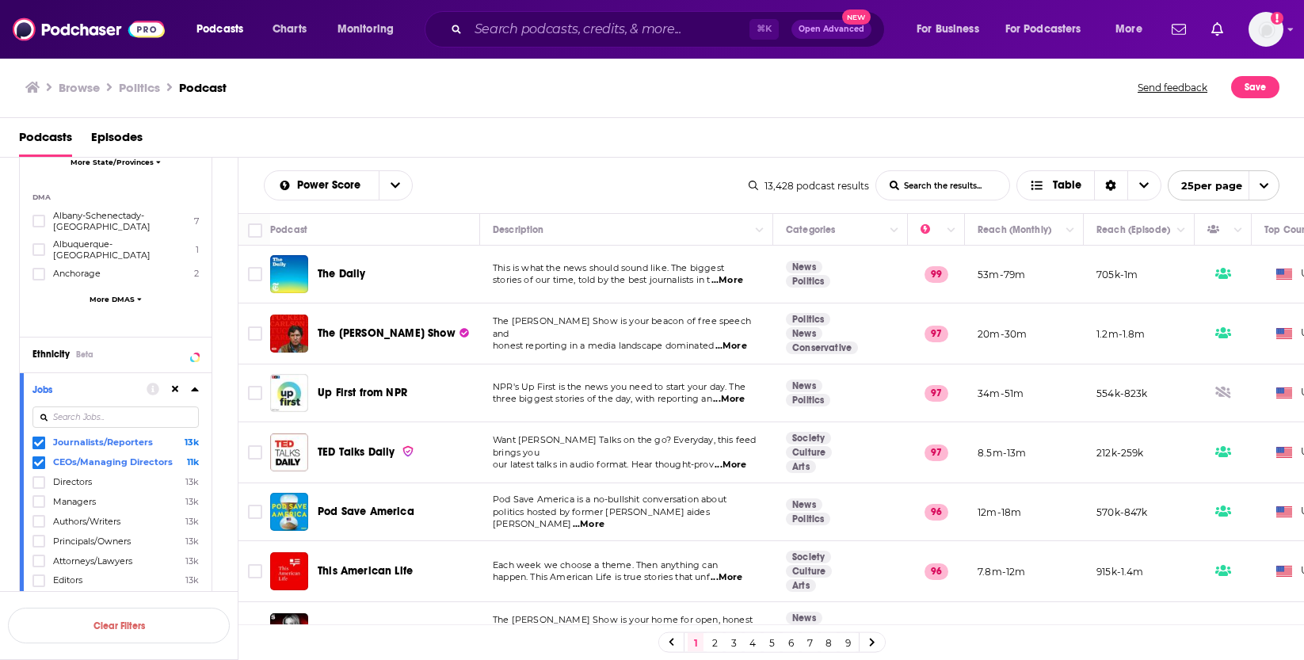
scroll to position [978, 0]
click at [114, 600] on span "More Jobs" at bounding box center [113, 604] width 40 height 9
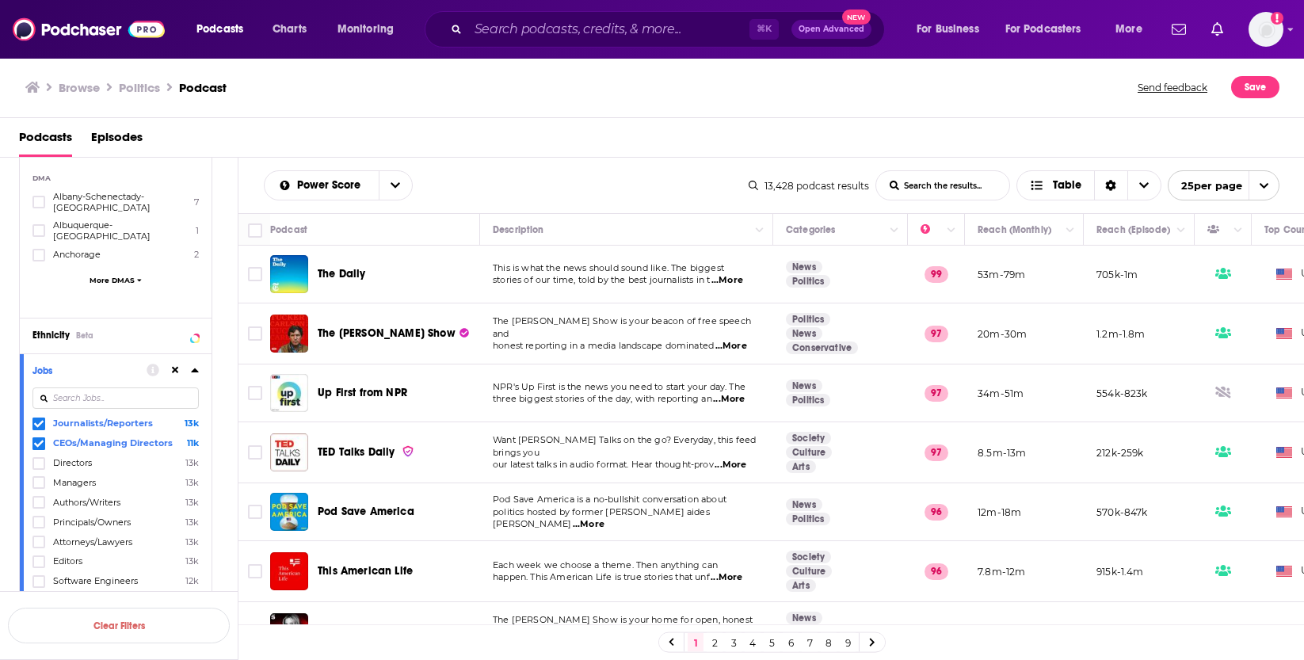
scroll to position [1005, 0]
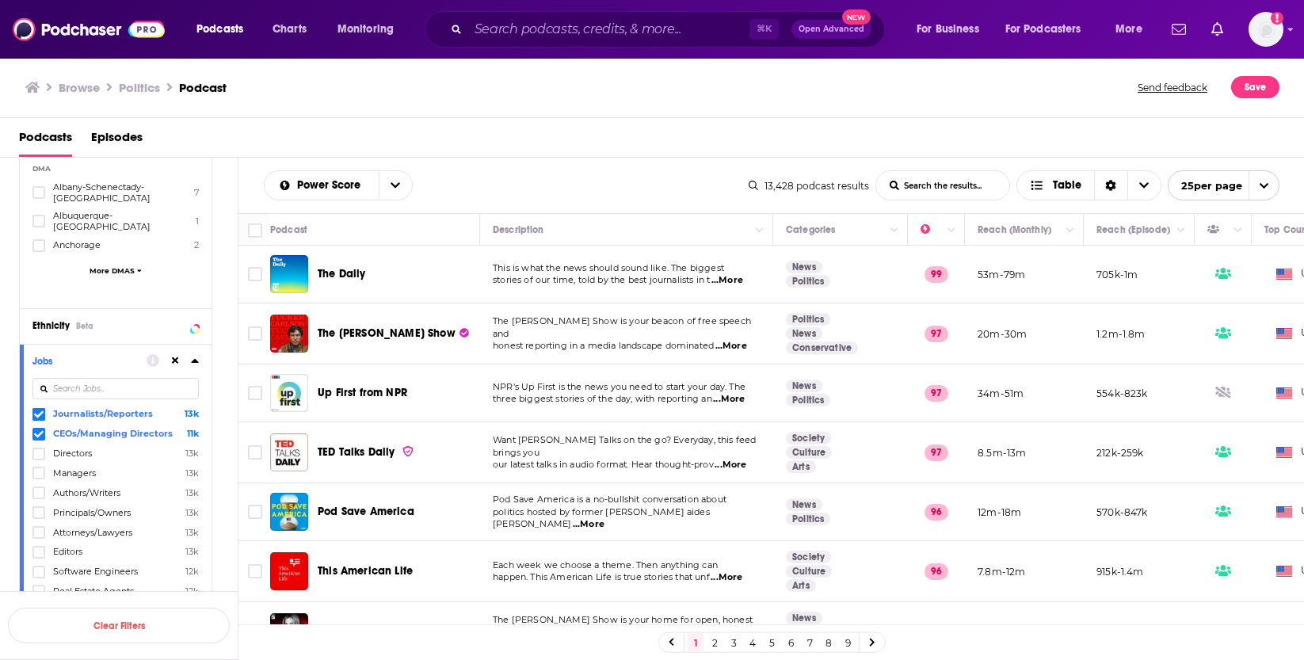
click at [39, 429] on icon at bounding box center [39, 434] width 10 height 10
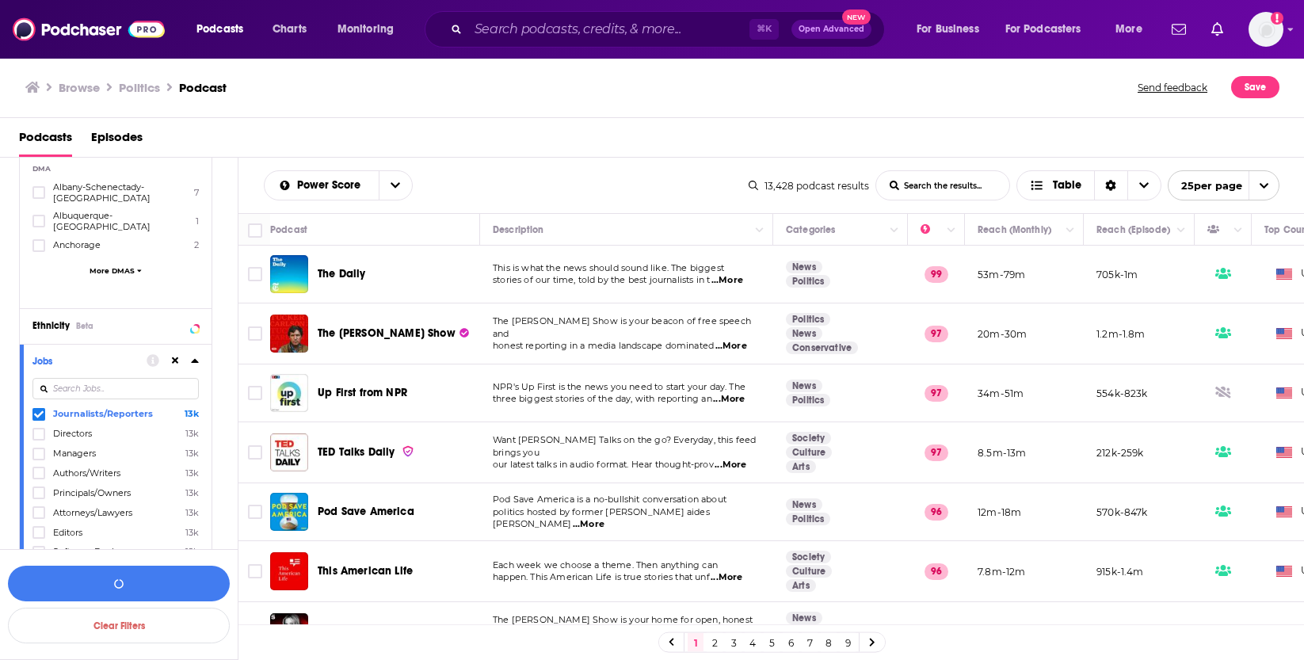
click at [39, 410] on icon at bounding box center [39, 415] width 10 height 10
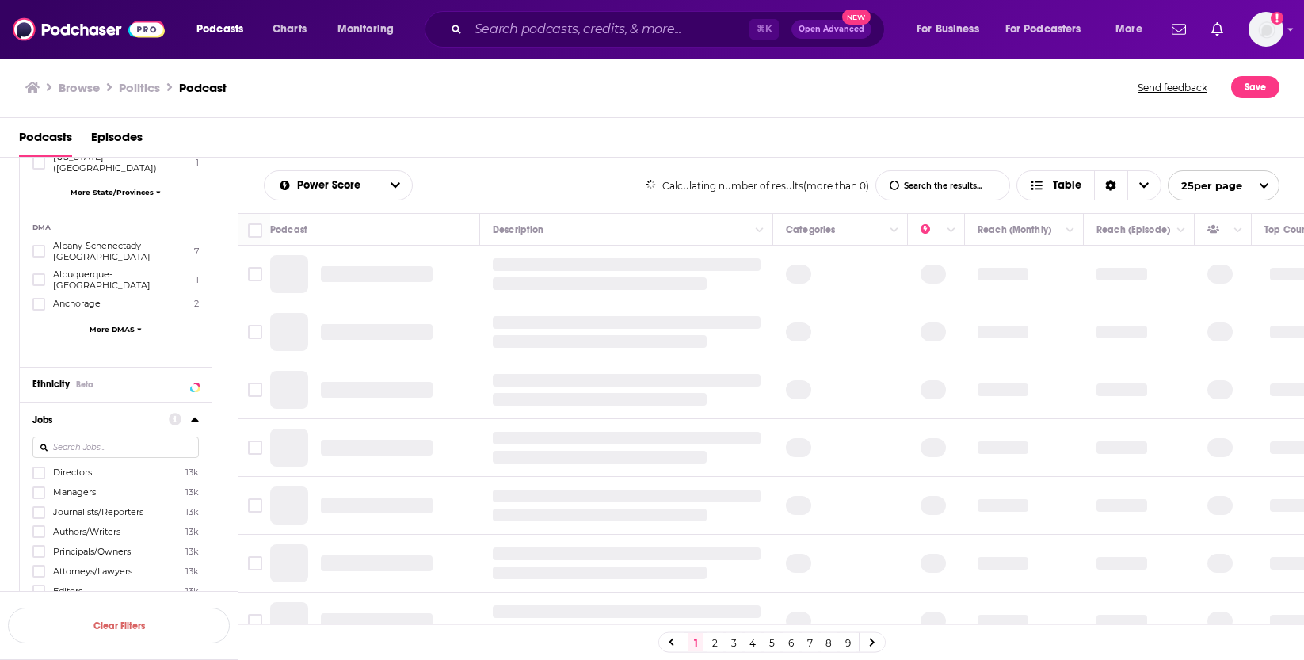
scroll to position [661, 0]
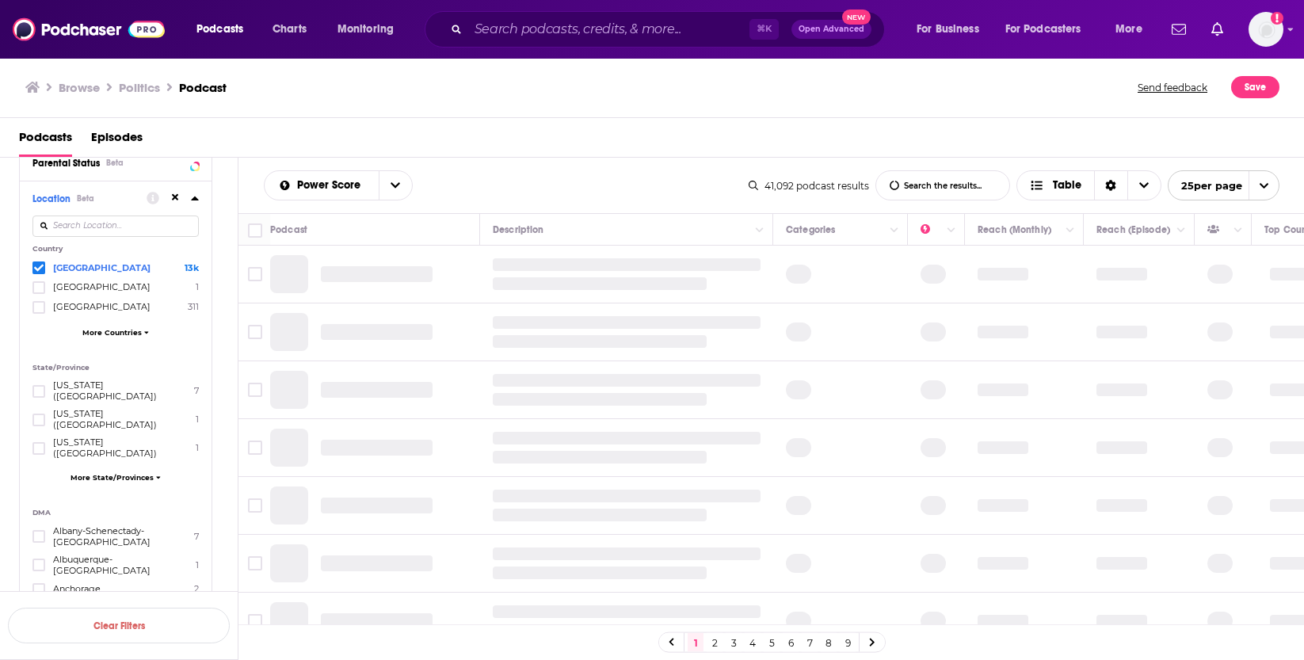
click at [36, 264] on icon at bounding box center [39, 268] width 10 height 10
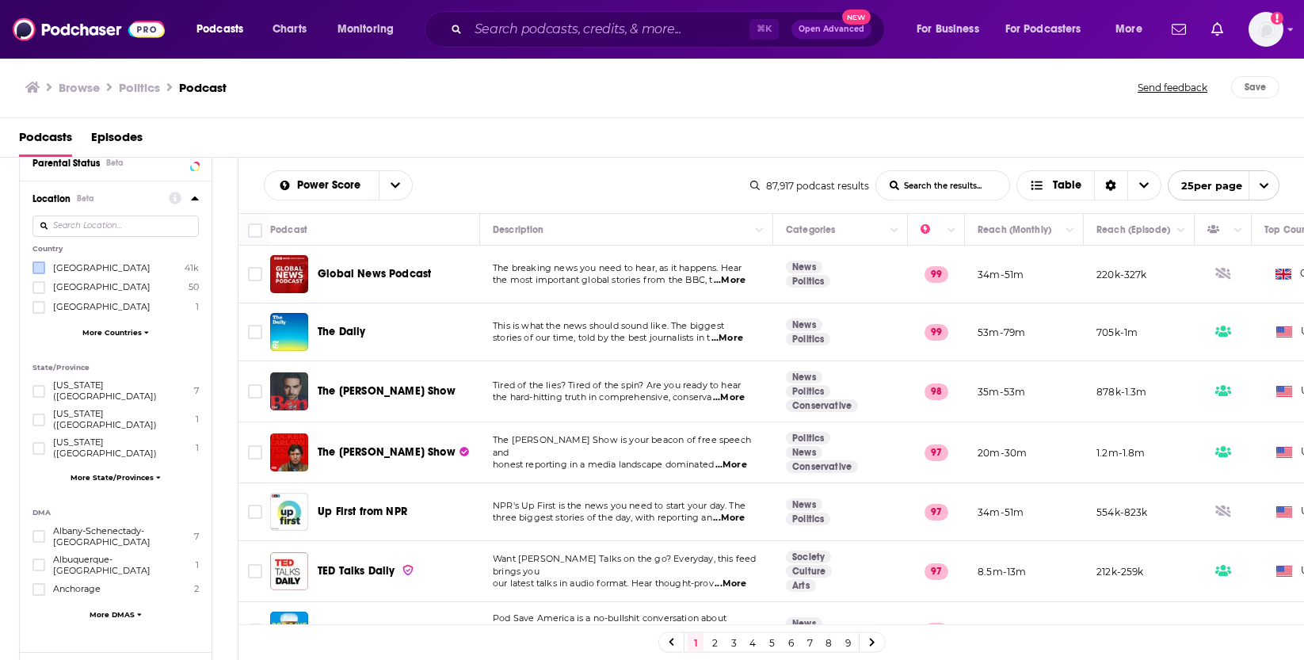
click at [1006, 322] on td "53m-79m" at bounding box center [1024, 332] width 119 height 58
click at [1112, 344] on td "705k-1m" at bounding box center [1139, 332] width 111 height 58
click at [1136, 401] on td "878k-1.3m" at bounding box center [1139, 391] width 111 height 61
click at [1116, 330] on p "705k-1m" at bounding box center [1117, 332] width 41 height 13
click at [1112, 395] on p "878k-1.3m" at bounding box center [1122, 391] width 51 height 13
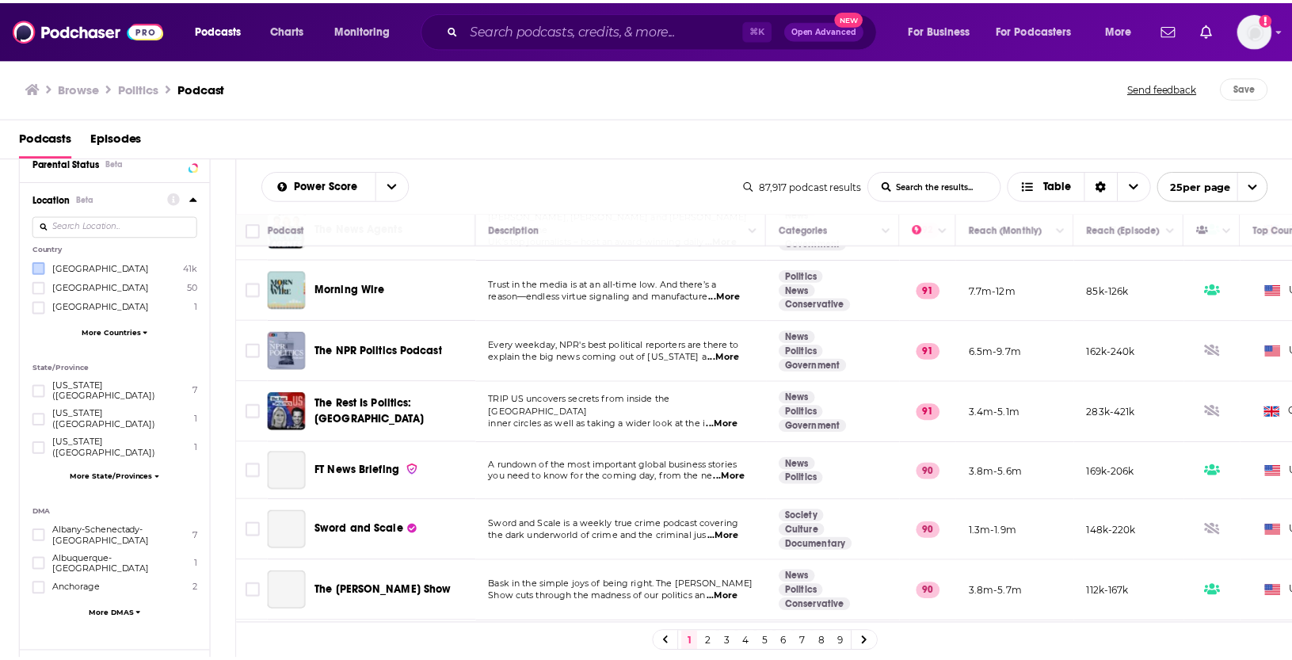
scroll to position [1139, 0]
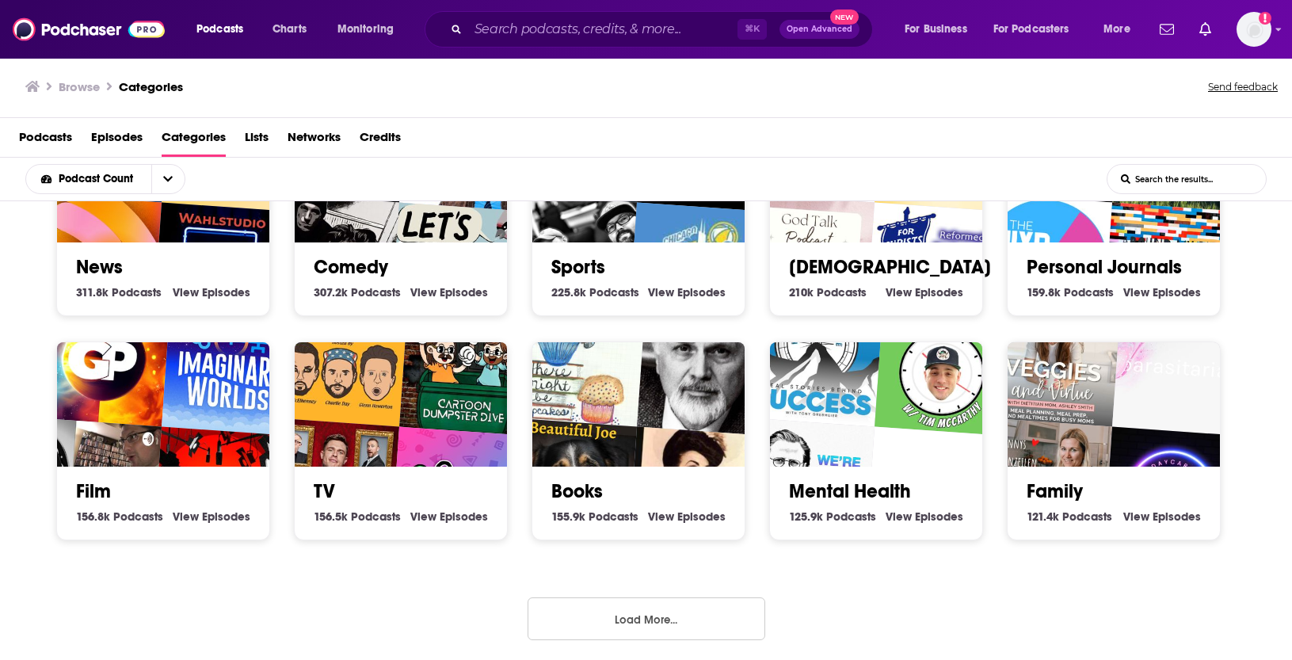
scroll to position [555, 0]
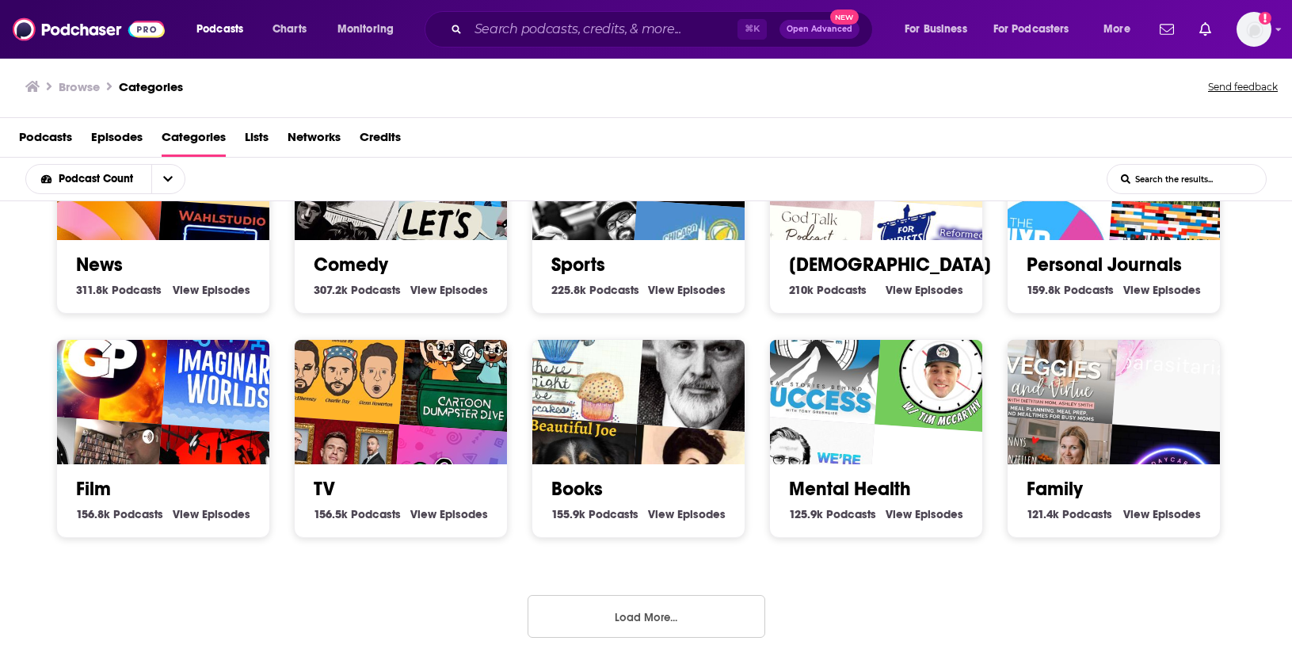
click at [673, 609] on button "Load More..." at bounding box center [647, 616] width 238 height 43
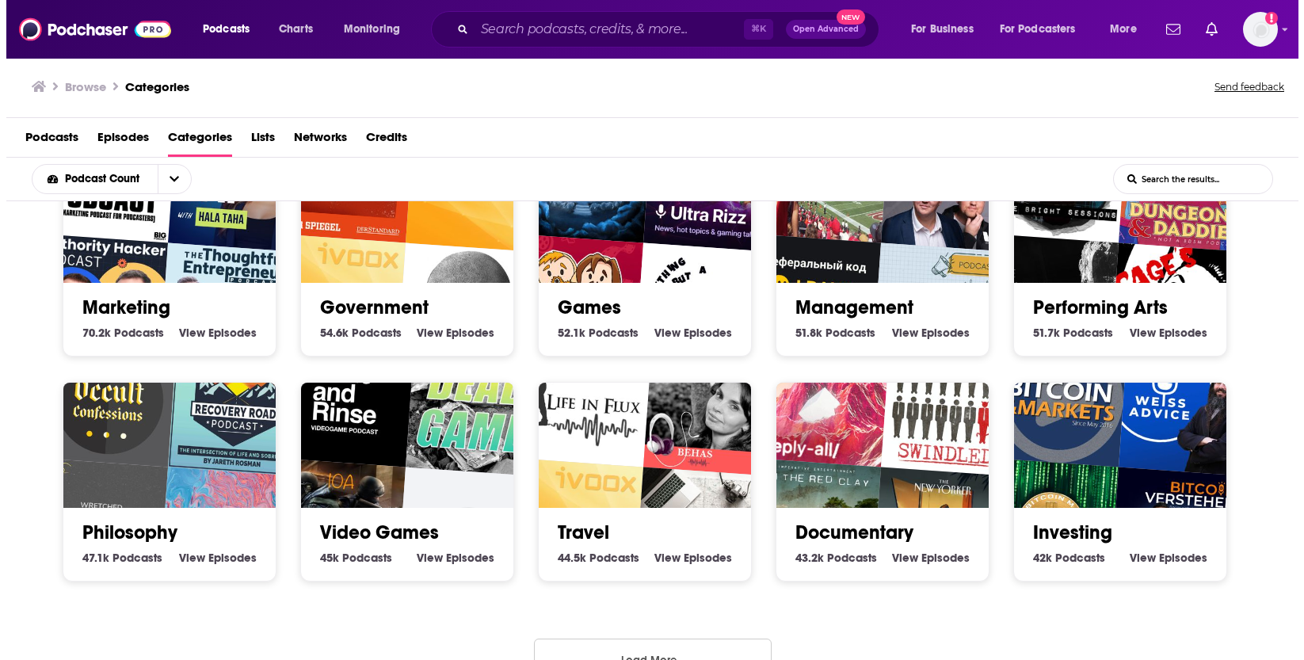
scroll to position [1453, 0]
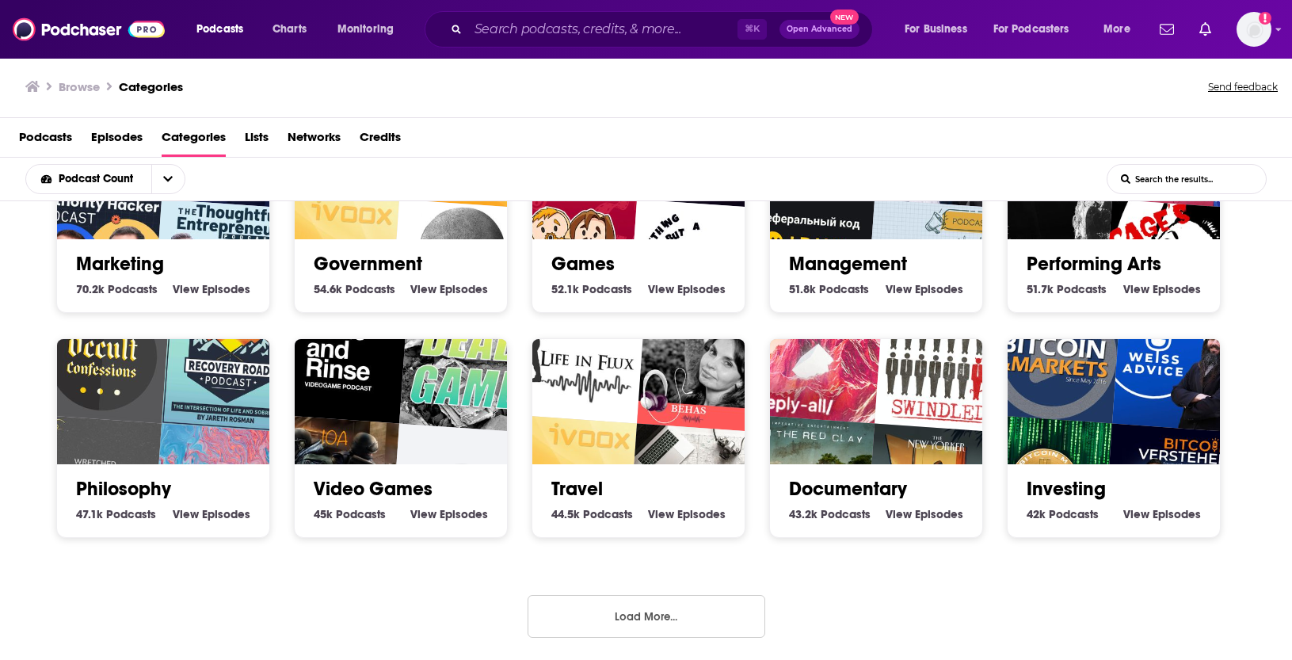
click at [1103, 477] on h2 "Investing" at bounding box center [1114, 489] width 174 height 24
click at [1095, 484] on link "Investing" at bounding box center [1066, 489] width 79 height 24
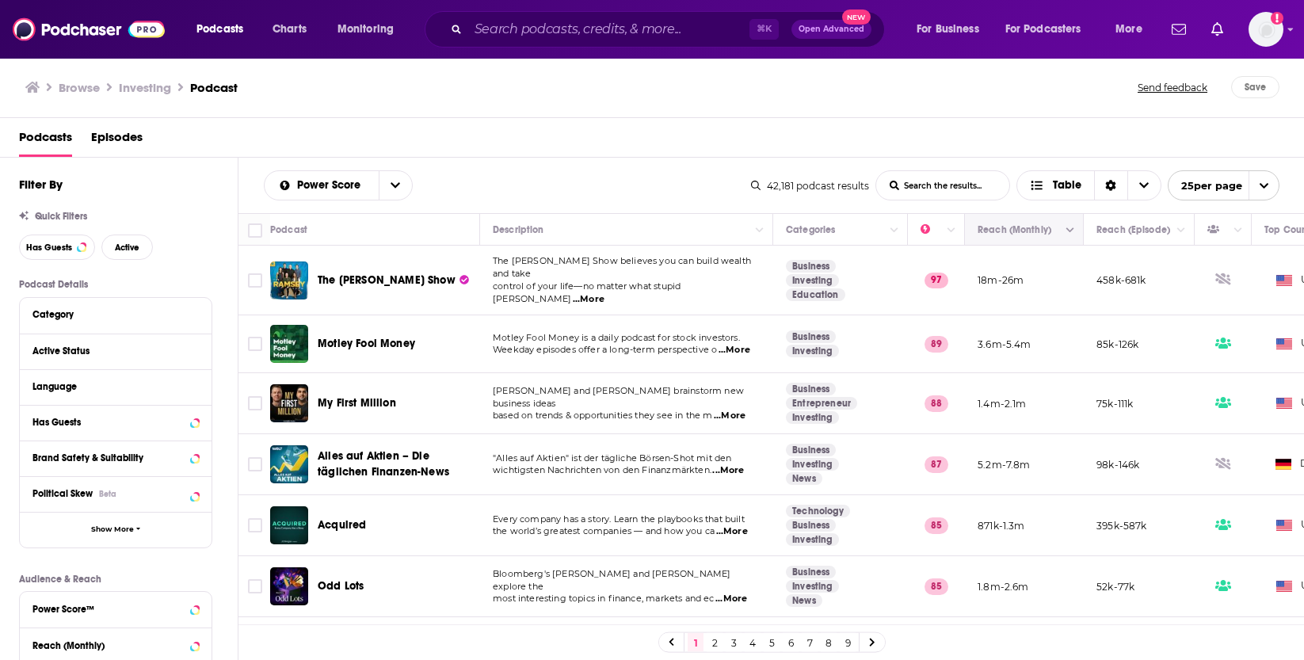
click at [1070, 227] on icon "Column Actions" at bounding box center [1070, 231] width 8 height 10
click at [1041, 223] on div at bounding box center [652, 330] width 1304 height 660
